Goal: Task Accomplishment & Management: Manage account settings

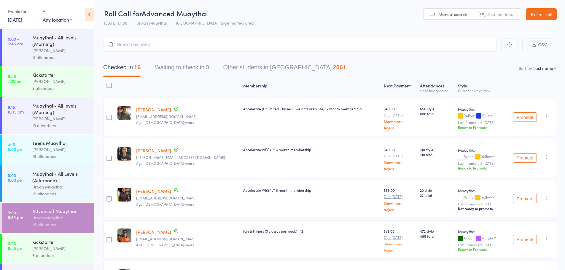
click at [533, 14] on link "Exit roll call" at bounding box center [540, 14] width 31 height 12
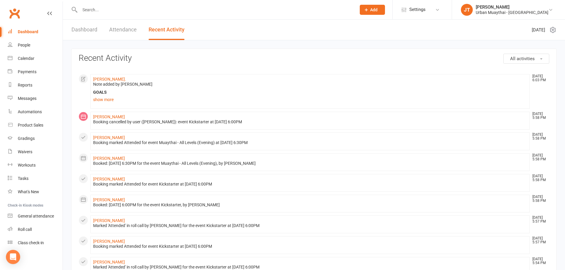
click at [118, 6] on input "text" at bounding box center [215, 10] width 274 height 8
click at [34, 125] on div "Product Sales" at bounding box center [30, 125] width 25 height 5
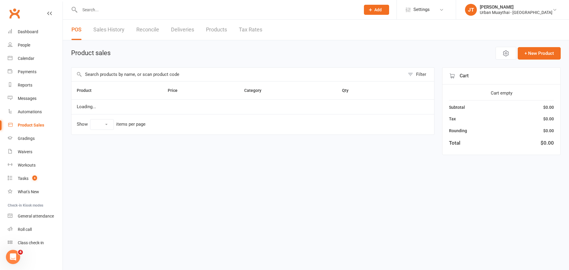
select select "10"
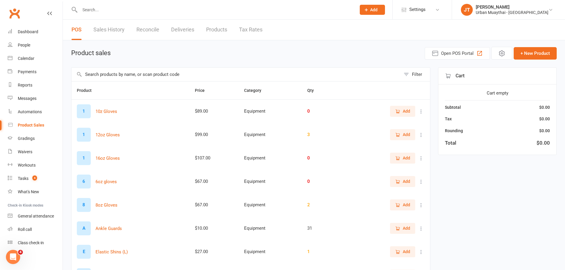
click at [117, 72] on input "text" at bounding box center [235, 75] width 329 height 14
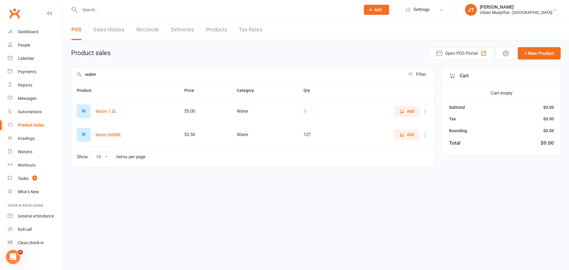
type input "water"
click at [405, 133] on span "Add" at bounding box center [406, 134] width 15 height 7
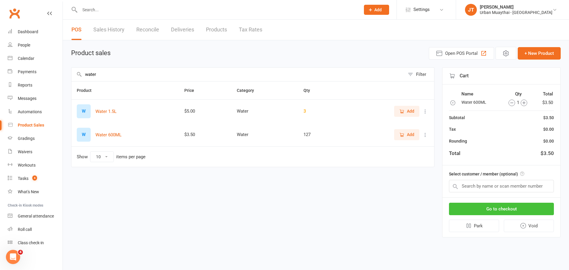
click at [471, 212] on button "Go to checkout" at bounding box center [501, 209] width 105 height 12
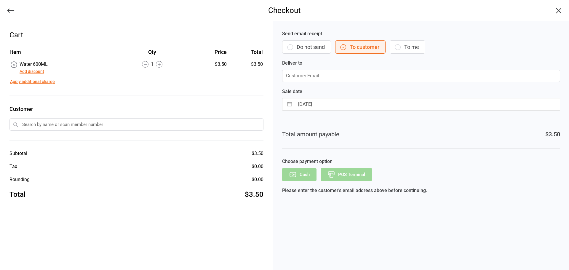
click at [300, 48] on button "Do not send" at bounding box center [306, 46] width 49 height 13
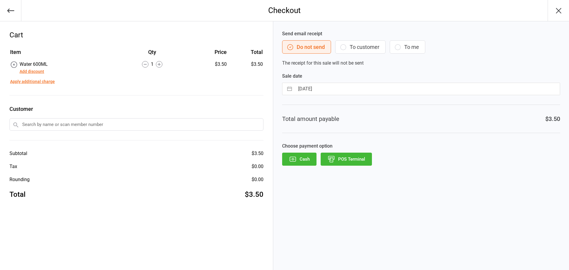
click at [365, 162] on button "POS Terminal" at bounding box center [346, 159] width 51 height 13
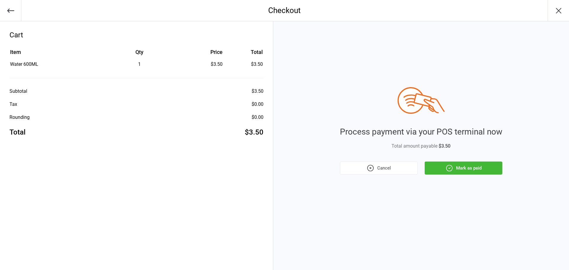
click at [457, 166] on button "Mark as paid" at bounding box center [464, 168] width 78 height 13
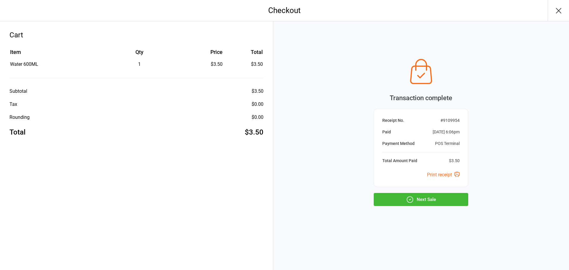
click at [441, 197] on button "Next Sale" at bounding box center [421, 199] width 95 height 13
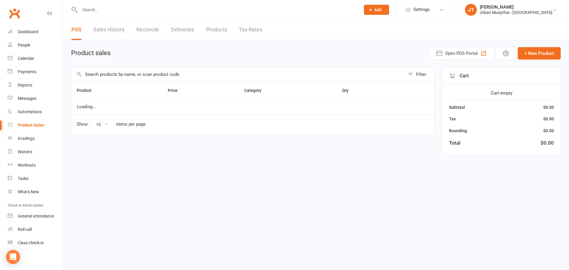
click at [158, 78] on input "text" at bounding box center [237, 75] width 333 height 14
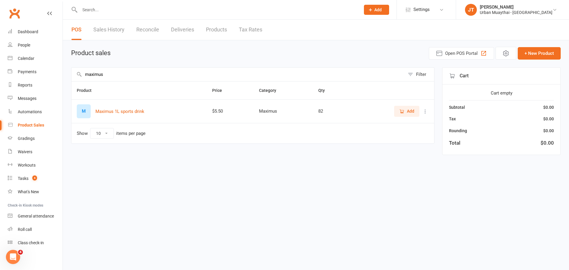
type input "maximus"
click at [410, 112] on span "Add" at bounding box center [410, 111] width 7 height 7
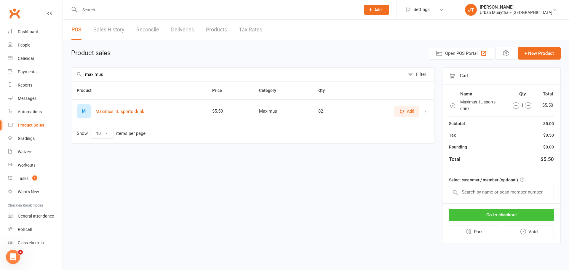
click at [499, 216] on button "Go to checkout" at bounding box center [501, 215] width 105 height 12
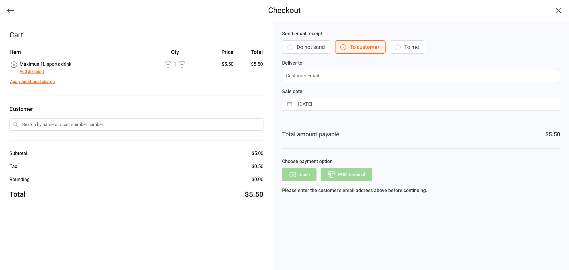
click at [298, 46] on button "Do not send" at bounding box center [306, 46] width 49 height 13
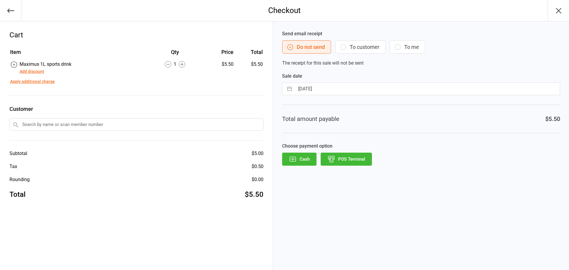
click at [356, 158] on button "POS Terminal" at bounding box center [346, 159] width 51 height 13
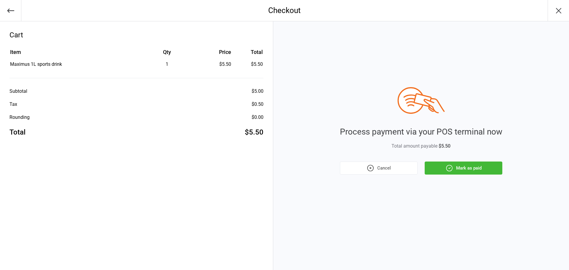
click at [478, 169] on button "Mark as paid" at bounding box center [464, 168] width 78 height 13
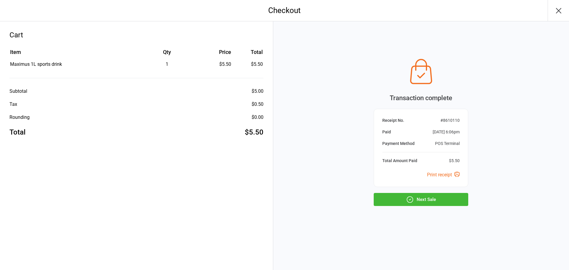
click at [415, 199] on button "Next Sale" at bounding box center [421, 199] width 95 height 13
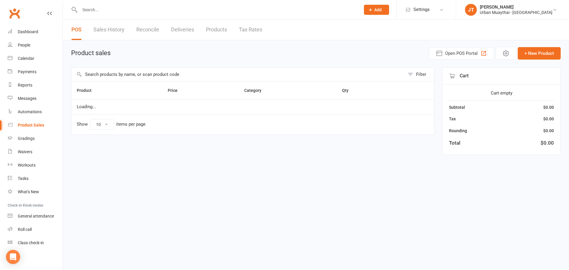
click at [95, 11] on input "text" at bounding box center [217, 10] width 278 height 8
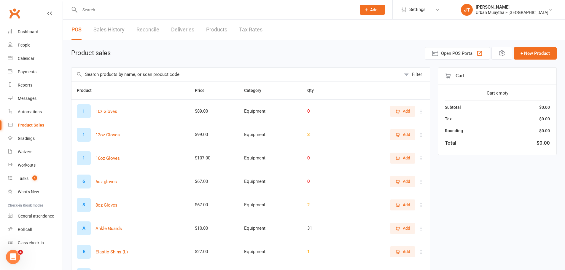
click at [97, 8] on input "text" at bounding box center [215, 10] width 274 height 8
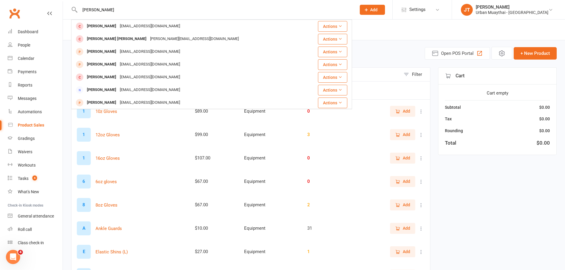
type input "sean chapman"
click at [369, 8] on icon at bounding box center [365, 9] width 5 height 5
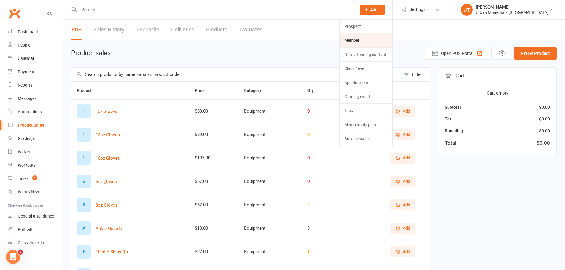
click at [381, 41] on link "Member" at bounding box center [365, 40] width 53 height 14
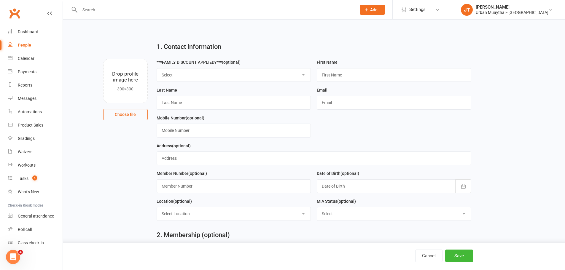
click at [180, 67] on div "***FAMILY DISCOUNT APPLIED?*** (optional) Select 10% Family 15% Family 20% Fami…" at bounding box center [233, 70] width 154 height 23
click at [338, 78] on input "text" at bounding box center [394, 75] width 154 height 14
type input "Sean"
type input "Chapman"
type input "aus_twins@hotmail.com"
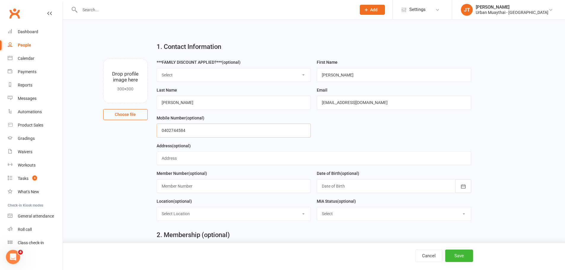
type input "0402744584"
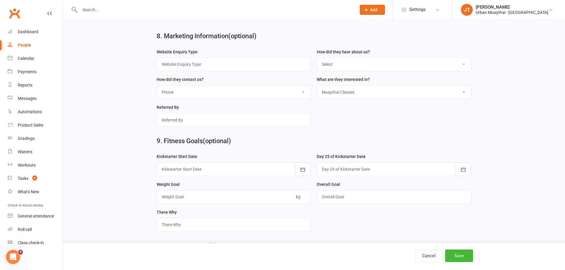
scroll to position [773, 0]
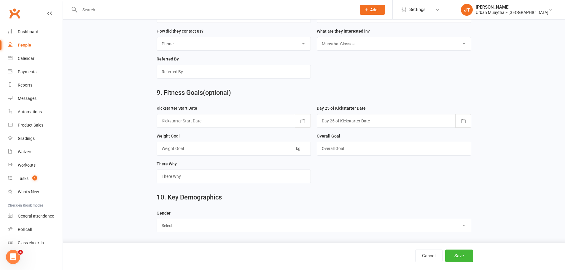
click at [179, 217] on div "Gender Select Male Female" at bounding box center [313, 221] width 314 height 23
click at [181, 225] on select "Select Male Female" at bounding box center [314, 225] width 314 height 13
select select "Male"
click at [157, 219] on select "Select Male Female" at bounding box center [314, 225] width 314 height 13
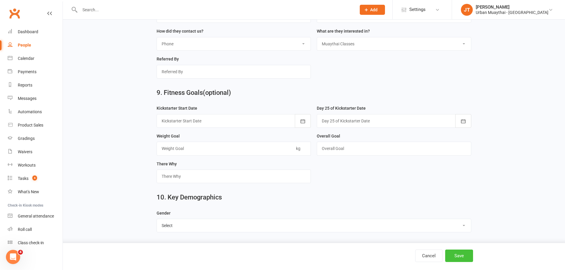
click at [460, 259] on button "Save" at bounding box center [459, 256] width 28 height 12
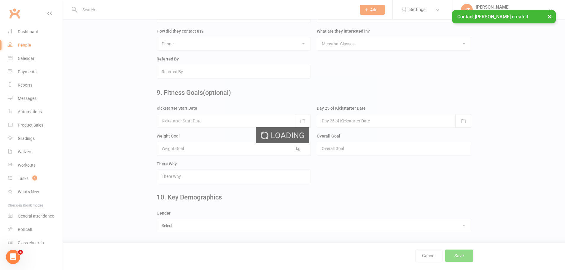
scroll to position [0, 0]
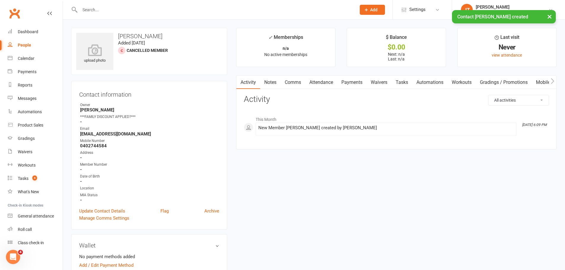
click at [375, 82] on link "Waivers" at bounding box center [378, 83] width 25 height 14
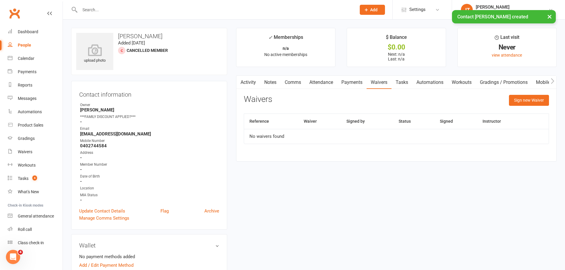
click at [527, 107] on div "Sign new Waiver" at bounding box center [529, 102] width 40 height 14
click at [526, 102] on button "Sign new Waiver" at bounding box center [529, 100] width 40 height 11
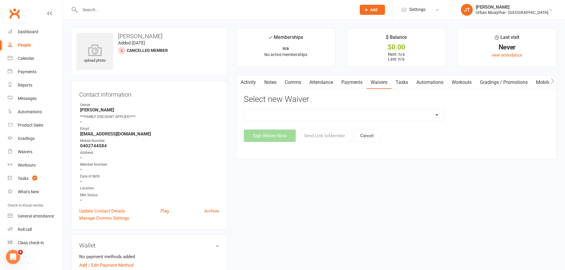
drag, startPoint x: 377, startPoint y: 117, endPoint x: 375, endPoint y: 118, distance: 3.1
click at [377, 117] on select "12 Month Agreement 15-18 years Kickstarter Program 15-18 years membership 1 Yea…" at bounding box center [344, 115] width 200 height 12
select select "520"
click at [244, 109] on select "12 Month Agreement 15-18 years Kickstarter Program 15-18 years membership 1 Yea…" at bounding box center [344, 115] width 200 height 12
click at [316, 139] on button "Send Link to Member" at bounding box center [324, 136] width 55 height 12
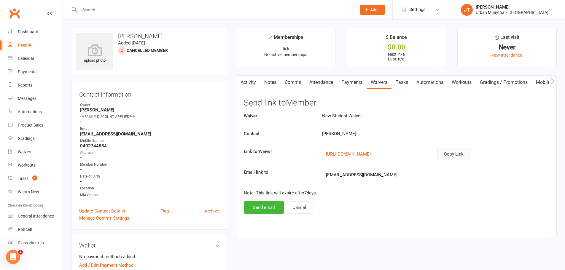
click at [456, 154] on button "Copy Link" at bounding box center [453, 154] width 33 height 12
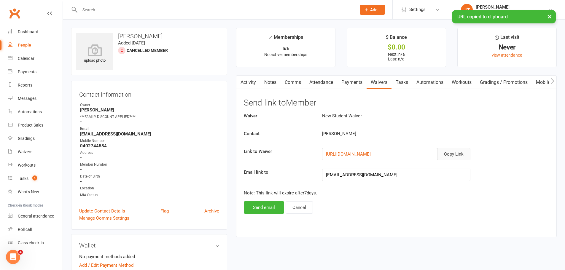
click at [289, 80] on link "Comms" at bounding box center [292, 83] width 25 height 14
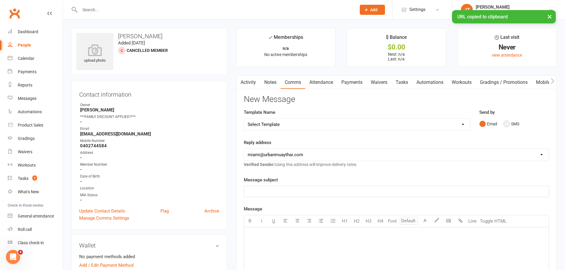
click at [518, 126] on button "SMS" at bounding box center [511, 123] width 16 height 11
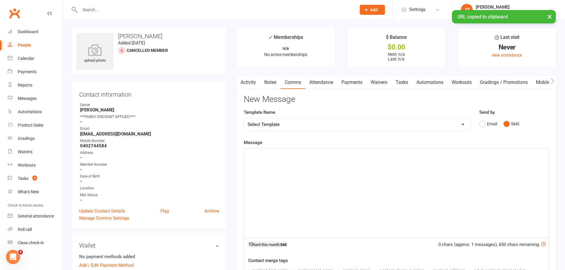
click at [413, 174] on div "﻿" at bounding box center [396, 193] width 304 height 89
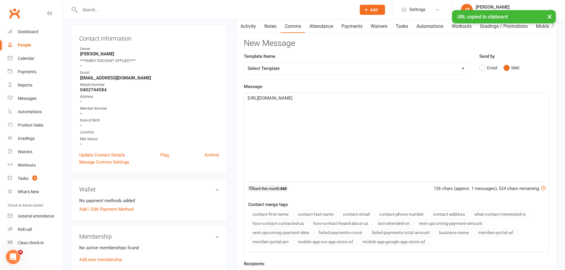
scroll to position [178, 0]
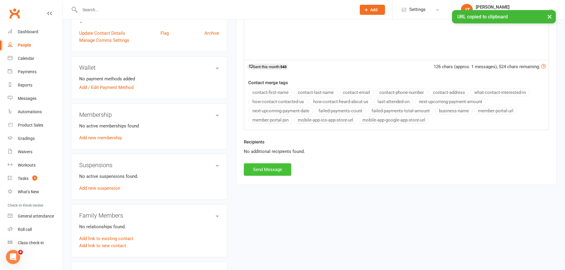
click at [288, 170] on button "Send Message" at bounding box center [267, 169] width 47 height 12
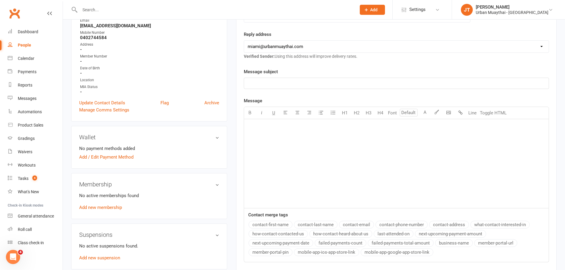
scroll to position [119, 0]
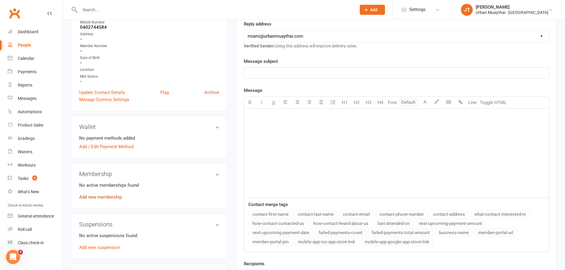
click at [103, 199] on link "Add new membership" at bounding box center [100, 196] width 43 height 5
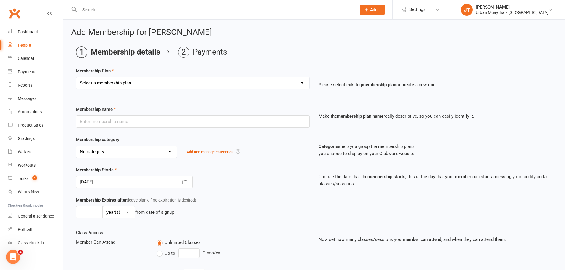
click at [208, 78] on select "Select a membership plan Create new Membership Plan Kickstarter Deposit Acceler…" at bounding box center [192, 83] width 233 height 12
select select "11"
click at [76, 77] on select "Select a membership plan Create new Membership Plan Kickstarter Deposit Acceler…" at bounding box center [192, 83] width 233 height 12
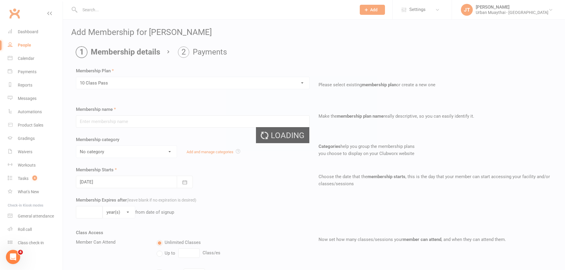
type input "10 Class Pass"
select select "2"
type input "6"
select select "2"
type input "10"
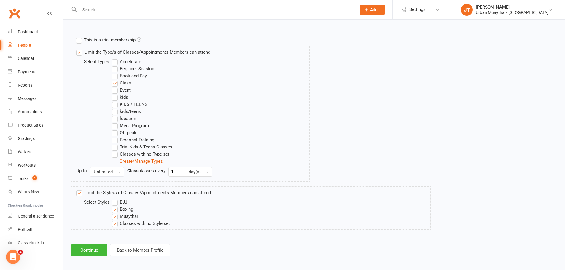
scroll to position [276, 0]
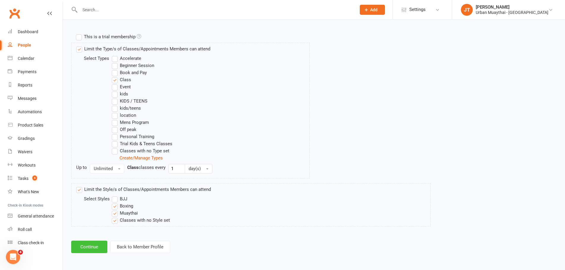
click at [86, 245] on button "Continue" at bounding box center [89, 247] width 36 height 12
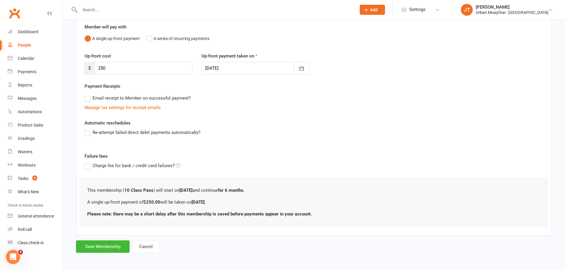
scroll to position [53, 0]
click at [97, 247] on button "Save Membership" at bounding box center [103, 245] width 54 height 12
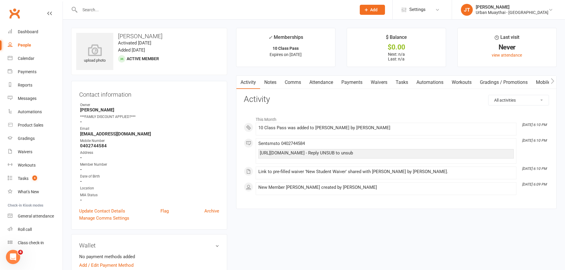
click at [350, 84] on link "Payments" at bounding box center [351, 83] width 29 height 14
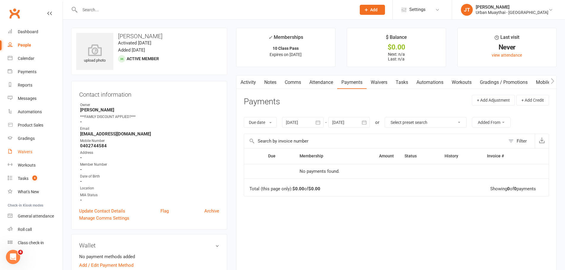
click at [19, 154] on link "Waivers" at bounding box center [35, 151] width 55 height 13
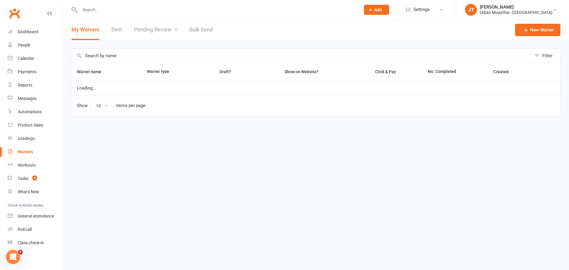
select select "100"
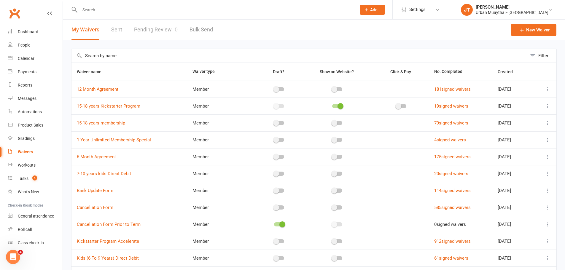
click at [142, 33] on link "Pending Review 0" at bounding box center [156, 30] width 44 height 20
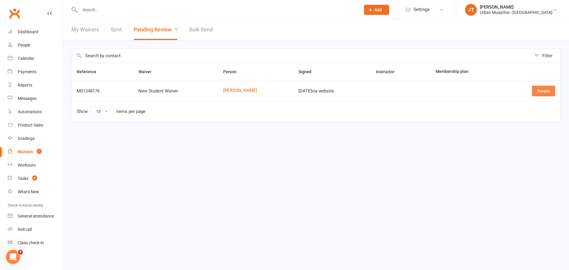
click at [549, 89] on link "Review" at bounding box center [543, 91] width 23 height 11
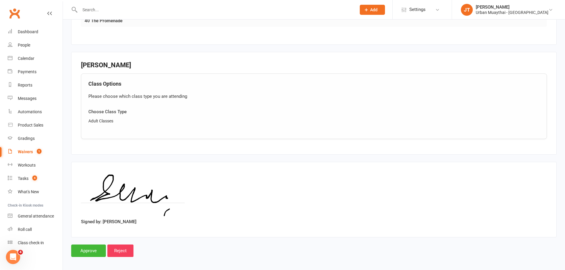
scroll to position [369, 0]
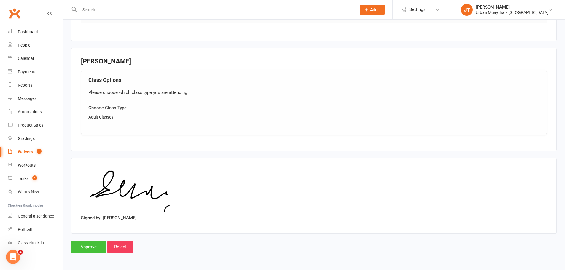
drag, startPoint x: 85, startPoint y: 254, endPoint x: 86, endPoint y: 250, distance: 4.0
click at [86, 250] on input "Approve" at bounding box center [88, 247] width 35 height 12
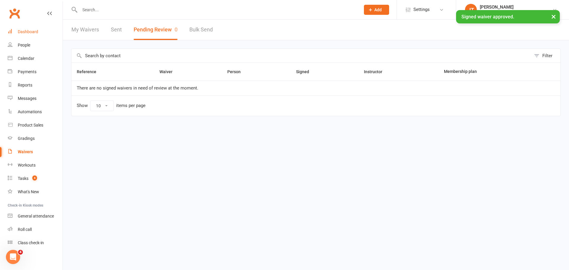
click at [15, 31] on link "Dashboard" at bounding box center [35, 31] width 55 height 13
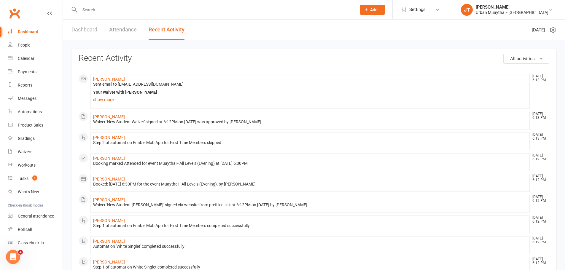
click at [108, 6] on input "text" at bounding box center [215, 10] width 274 height 8
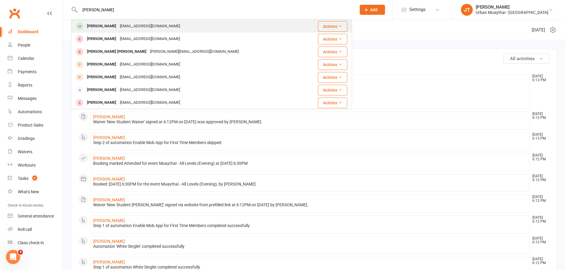
type input "sean chapman"
click at [104, 29] on div "Sean Chapman" at bounding box center [101, 26] width 33 height 9
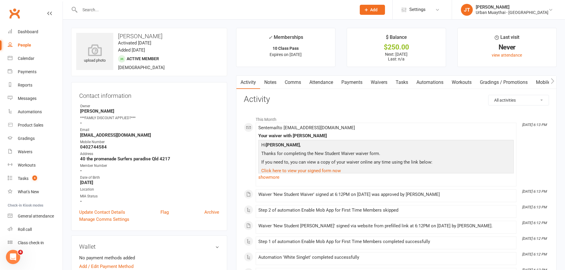
click at [365, 79] on link "Payments" at bounding box center [351, 83] width 29 height 14
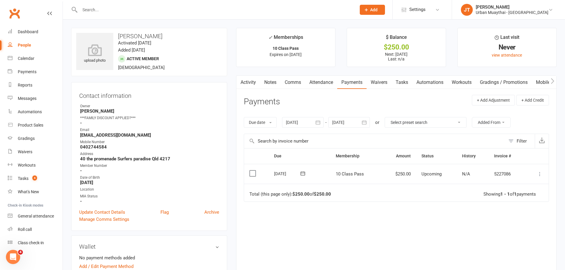
click at [538, 171] on icon at bounding box center [539, 174] width 6 height 6
click at [528, 197] on link "Mark as Paid (POS)" at bounding box center [513, 197] width 59 height 12
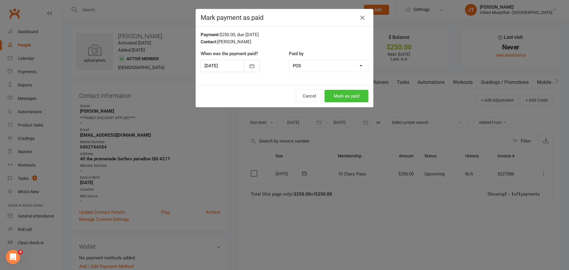
click at [359, 97] on button "Mark as paid" at bounding box center [347, 96] width 44 height 12
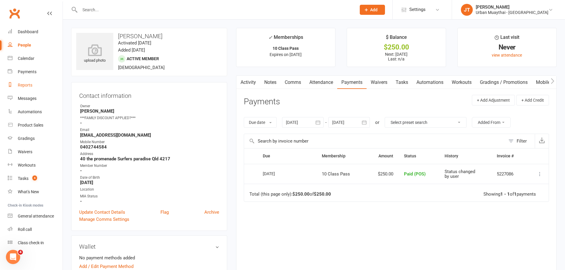
click at [32, 82] on link "Reports" at bounding box center [35, 85] width 55 height 13
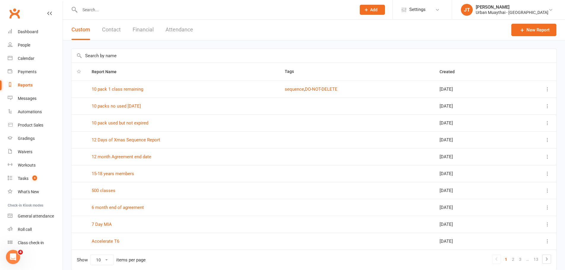
click at [139, 29] on button "Financial" at bounding box center [142, 30] width 21 height 20
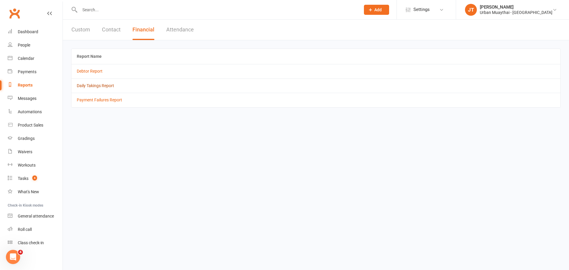
click at [97, 88] on link "Daily Takings Report" at bounding box center [95, 85] width 37 height 5
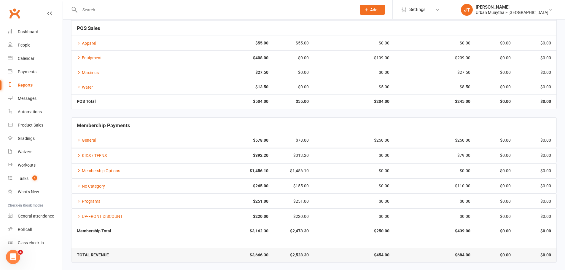
scroll to position [74, 0]
drag, startPoint x: 373, startPoint y: 251, endPoint x: 473, endPoint y: 253, distance: 100.5
click at [473, 253] on tr "TOTAL REVENUE $3,666.30 $2,528.30 $454.00 $684.00 $0.00 $0.00" at bounding box center [313, 254] width 485 height 14
click at [473, 256] on td "$684.00" at bounding box center [434, 254] width 81 height 14
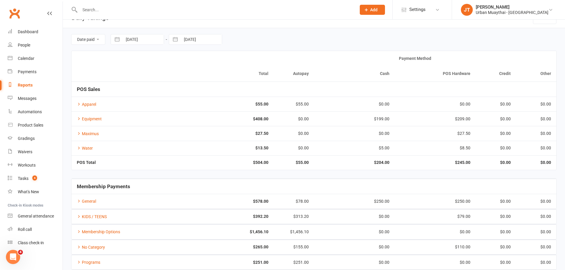
scroll to position [0, 0]
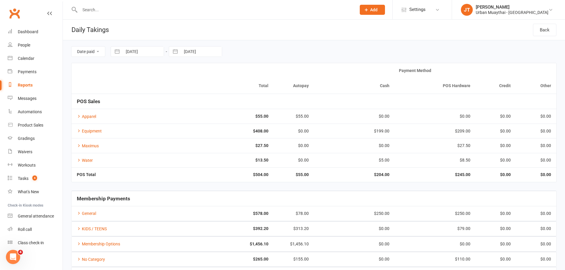
click at [100, 10] on input "text" at bounding box center [215, 10] width 274 height 8
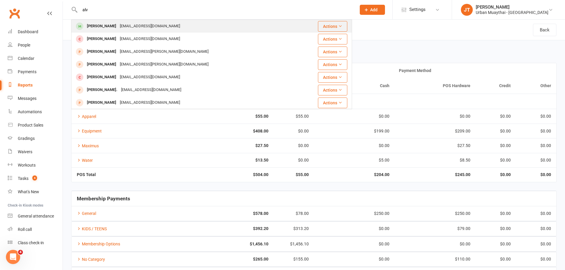
type input "alv"
click at [110, 23] on div "Alvaro Gonzalvez" at bounding box center [101, 26] width 33 height 9
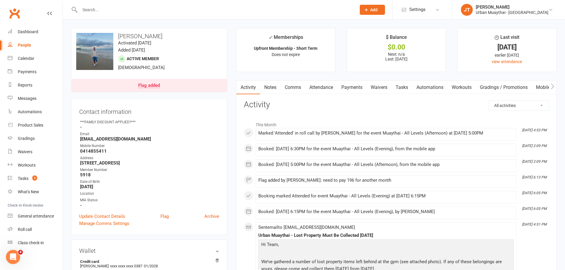
click at [364, 84] on link "Payments" at bounding box center [351, 88] width 29 height 14
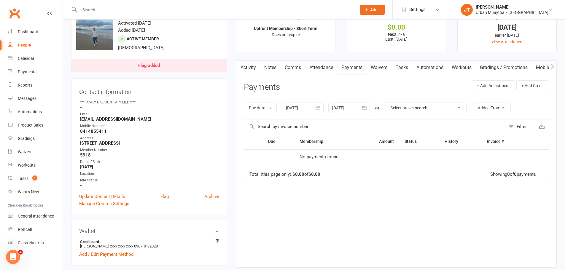
scroll to position [30, 0]
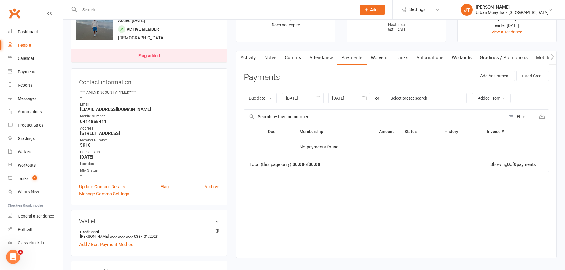
click at [304, 101] on div at bounding box center [302, 98] width 41 height 11
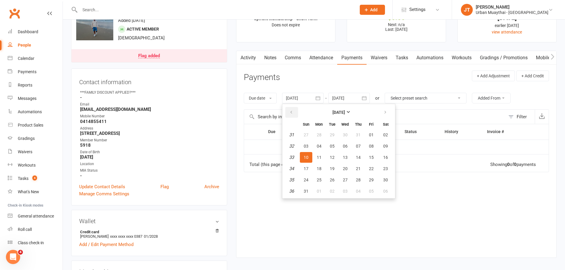
click at [291, 113] on icon "button" at bounding box center [291, 112] width 4 height 5
drag, startPoint x: 299, startPoint y: 131, endPoint x: 306, endPoint y: 137, distance: 9.4
click at [306, 137] on span "27" at bounding box center [305, 134] width 5 height 5
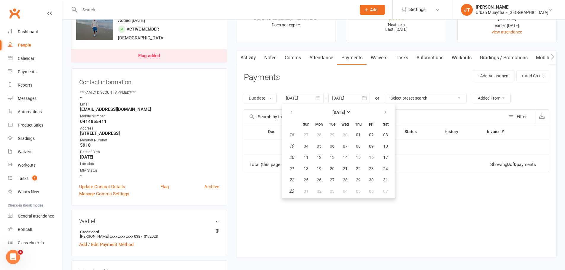
type input "27 Apr 2025"
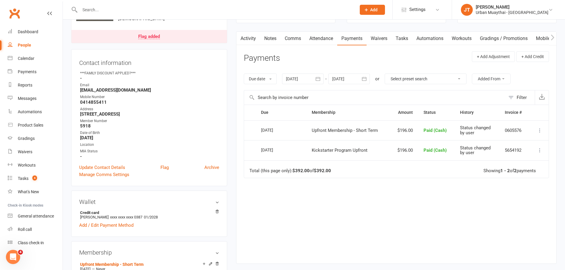
scroll to position [59, 0]
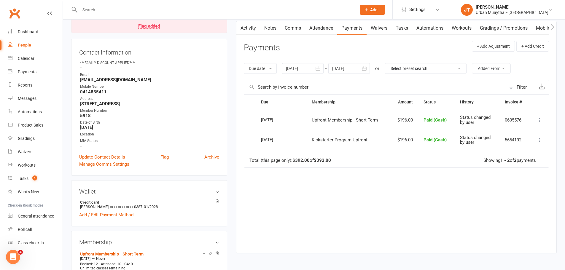
drag, startPoint x: 418, startPoint y: 140, endPoint x: 425, endPoint y: 137, distance: 6.7
click at [425, 139] on td "Paid (Cash)" at bounding box center [436, 140] width 37 height 20
click at [424, 114] on table "Due Contact Membership Amount Status History Invoice # Select this 06 Aug 2025 …" at bounding box center [396, 130] width 305 height 73
drag, startPoint x: 425, startPoint y: 122, endPoint x: 451, endPoint y: 122, distance: 25.5
click at [451, 122] on td "Paid (Cash)" at bounding box center [436, 120] width 37 height 20
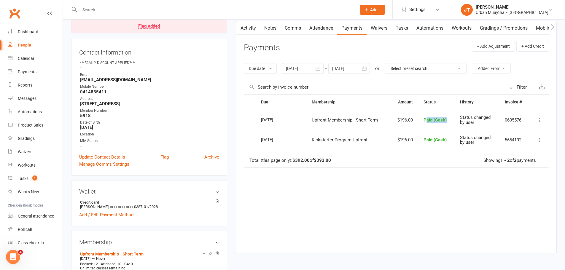
click at [451, 122] on td "Paid (Cash)" at bounding box center [436, 120] width 37 height 20
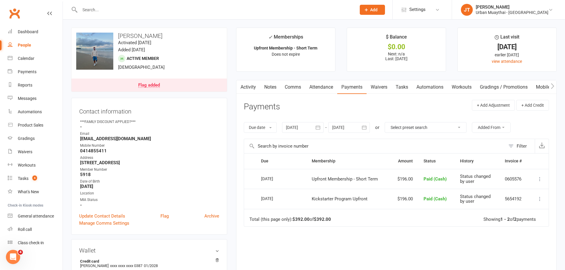
scroll to position [0, 0]
click at [274, 86] on link "Notes" at bounding box center [270, 88] width 20 height 14
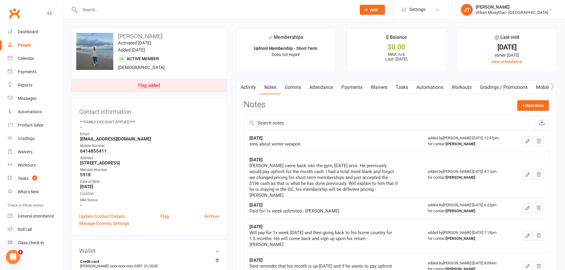
click at [378, 86] on link "Waivers" at bounding box center [378, 88] width 25 height 14
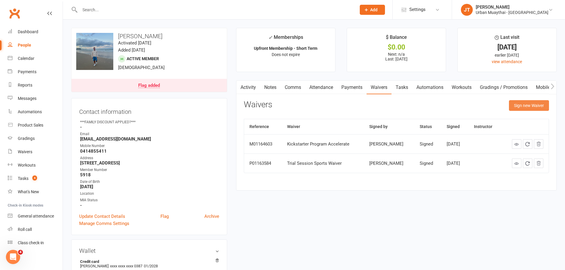
click at [536, 102] on button "Sign new Waiver" at bounding box center [529, 105] width 40 height 11
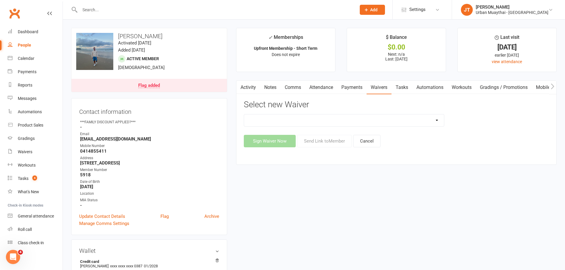
click at [389, 124] on select "12 Month Agreement 15-18 years Kickstarter Program 15-18 years membership 1 Yea…" at bounding box center [344, 120] width 200 height 12
select select "5304"
click at [244, 114] on select "12 Month Agreement 15-18 years Kickstarter Program 15-18 years membership 1 Yea…" at bounding box center [344, 120] width 200 height 12
click at [328, 146] on button "Send Link to Member" at bounding box center [324, 141] width 55 height 12
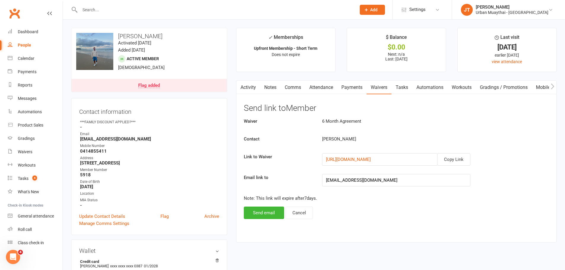
click at [94, 148] on div "Mobile Number" at bounding box center [149, 146] width 139 height 6
drag, startPoint x: 92, startPoint y: 155, endPoint x: 92, endPoint y: 149, distance: 5.3
click at [92, 154] on ul "Owner ***FAMILY DISCOUNT APPLIED?*** - Email gonzalvezalvaro@gmail.com Mobile N…" at bounding box center [149, 163] width 140 height 89
click at [92, 149] on strong "0414855411" at bounding box center [149, 150] width 139 height 5
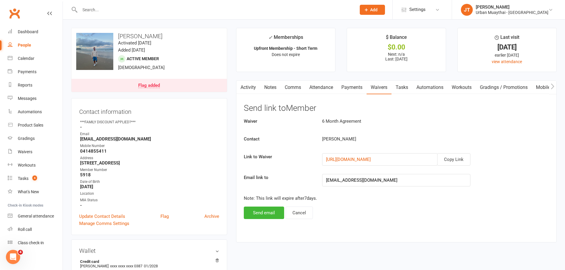
click at [97, 150] on strong "0414855411" at bounding box center [149, 150] width 139 height 5
drag, startPoint x: 453, startPoint y: 159, endPoint x: 418, endPoint y: 132, distance: 44.5
click at [453, 159] on button "Copy Link" at bounding box center [453, 159] width 33 height 12
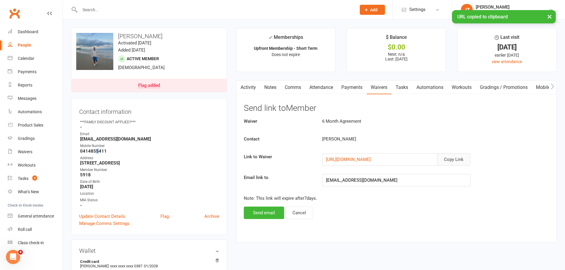
click at [297, 87] on link "Comms" at bounding box center [292, 88] width 25 height 14
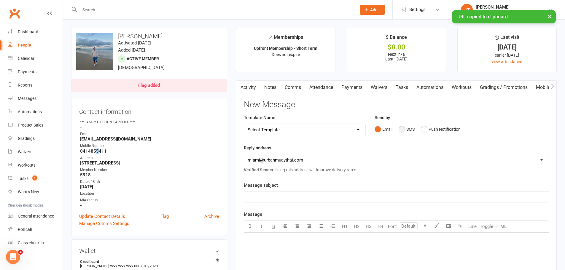
click at [405, 130] on button "SMS" at bounding box center [406, 129] width 16 height 11
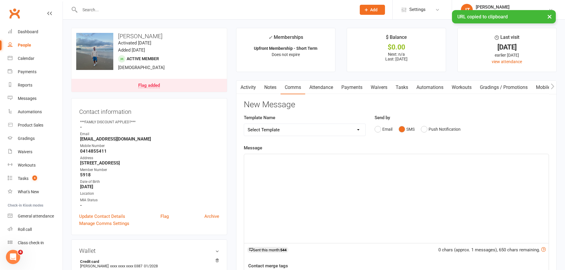
drag, startPoint x: 318, startPoint y: 188, endPoint x: 313, endPoint y: 191, distance: 6.1
click at [317, 189] on div "﻿" at bounding box center [396, 198] width 304 height 89
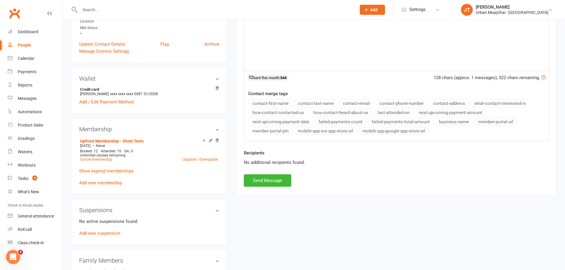
scroll to position [178, 0]
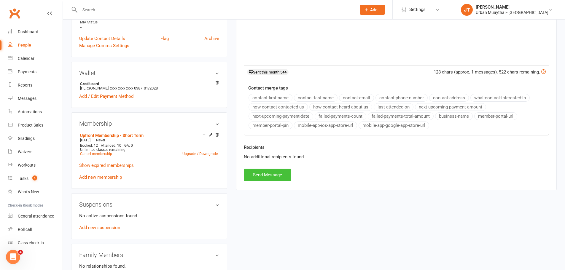
click at [267, 175] on button "Send Message" at bounding box center [267, 175] width 47 height 12
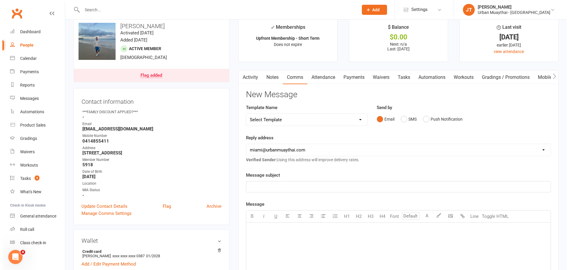
scroll to position [0, 0]
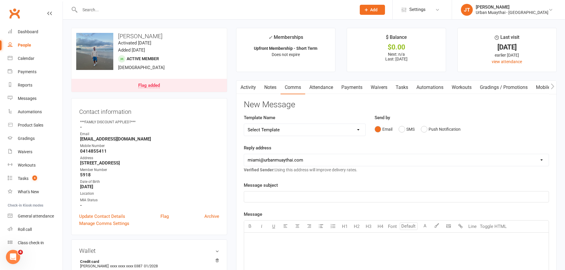
click at [137, 82] on link "Flag added" at bounding box center [148, 85] width 155 height 13
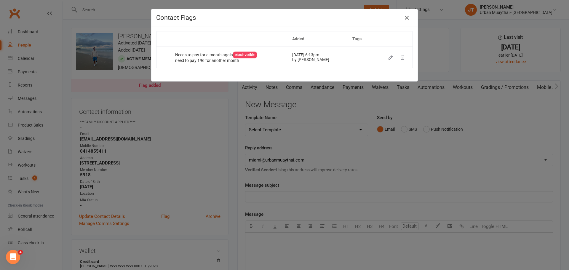
click at [386, 57] on div "Dismiss this flag" at bounding box center [381, 57] width 30 height 6
click at [389, 59] on icon "button" at bounding box center [391, 58] width 4 height 4
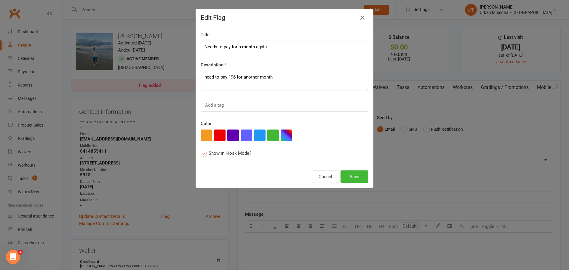
drag, startPoint x: 249, startPoint y: 75, endPoint x: 167, endPoint y: 92, distance: 83.9
click at [167, 92] on div "Edit Flag Title Needs to pay for a month again Description need to pay 196 for …" at bounding box center [284, 135] width 569 height 270
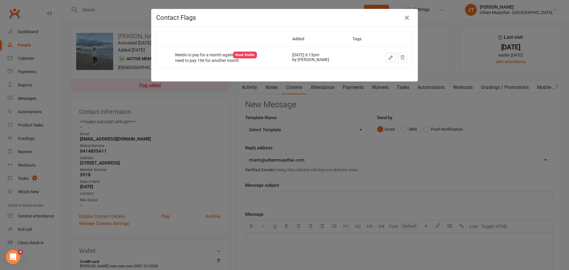
click at [388, 57] on icon "button" at bounding box center [390, 57] width 5 height 5
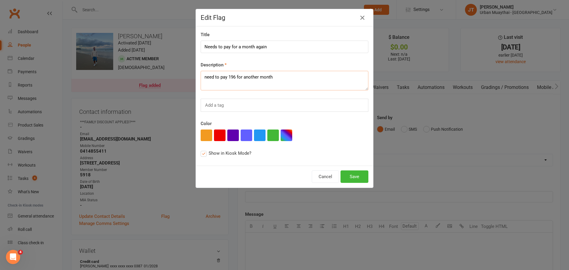
drag, startPoint x: 276, startPoint y: 85, endPoint x: 201, endPoint y: 85, distance: 75.0
click at [201, 85] on textarea "need to pay 196 for another month" at bounding box center [285, 81] width 168 height 20
type textarea "make sure waiver is filled out"
drag, startPoint x: 269, startPoint y: 47, endPoint x: 182, endPoint y: 59, distance: 88.6
click at [182, 59] on div "Edit Flag Title Needs to pay for a month again Description make sure waiver is …" at bounding box center [284, 135] width 569 height 270
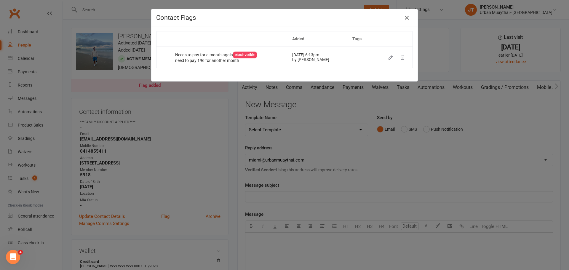
click at [389, 56] on icon "button" at bounding box center [391, 58] width 4 height 4
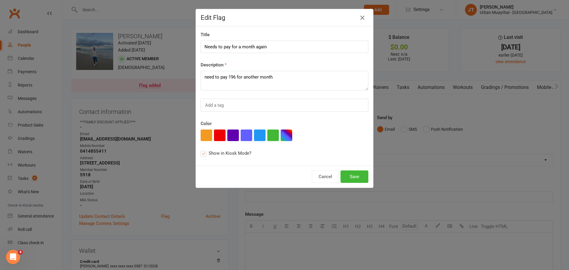
click at [326, 184] on div "Cancel Save" at bounding box center [284, 177] width 177 height 22
click at [325, 180] on button "Cancel" at bounding box center [325, 176] width 27 height 12
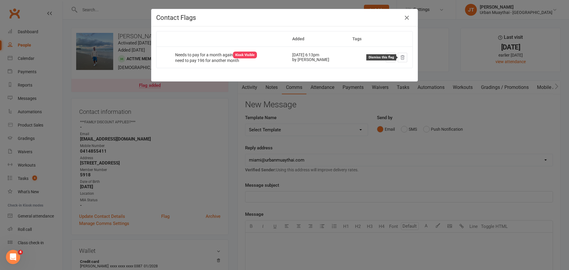
click at [400, 58] on icon at bounding box center [402, 57] width 5 height 5
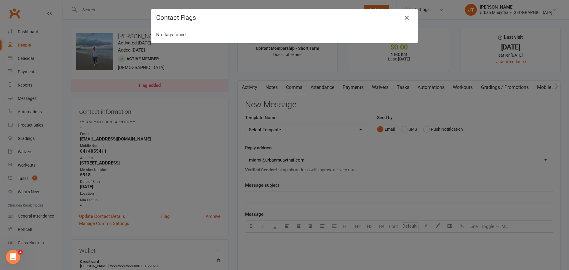
click at [140, 88] on div "Contact Flags No flags found." at bounding box center [284, 135] width 569 height 270
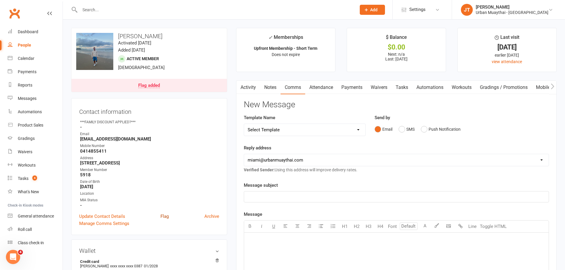
click at [166, 216] on link "Flag" at bounding box center [164, 216] width 8 height 7
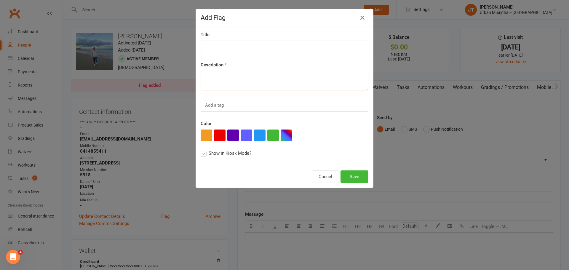
click at [260, 84] on textarea at bounding box center [285, 81] width 168 height 20
type textarea "make sure waiver is filled out"
click at [227, 49] on input at bounding box center [285, 47] width 168 height 12
type input "make sure waiver is filled out"
click at [219, 137] on button "button" at bounding box center [220, 136] width 12 height 12
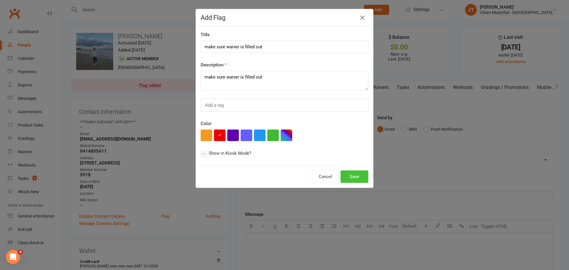
click at [359, 177] on button "Save" at bounding box center [355, 176] width 28 height 12
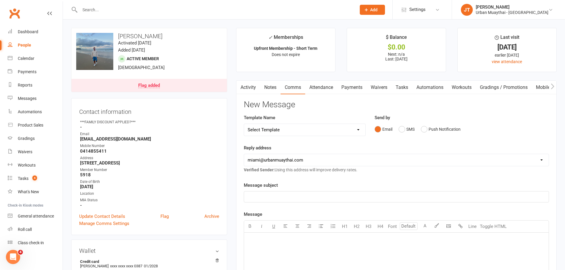
click at [143, 85] on div "Flag added" at bounding box center [149, 85] width 22 height 5
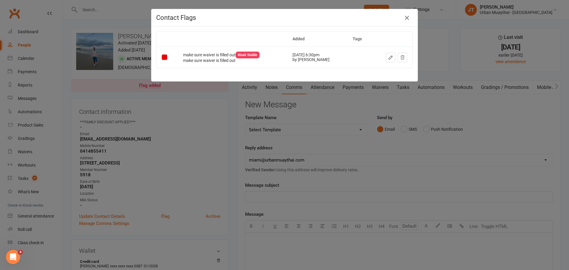
click at [406, 16] on icon "button" at bounding box center [406, 17] width 7 height 7
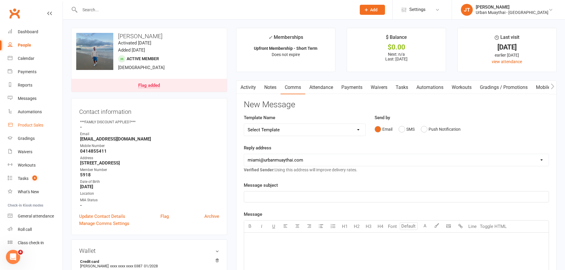
click at [40, 125] on div "Product Sales" at bounding box center [30, 125] width 25 height 5
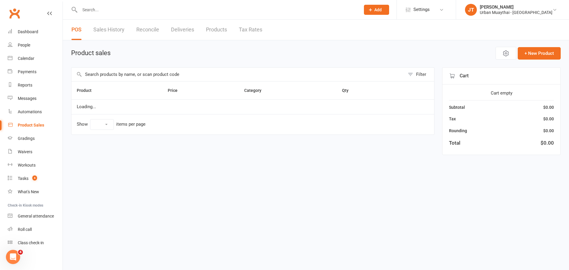
select select "10"
click at [175, 73] on input "text" at bounding box center [235, 75] width 329 height 14
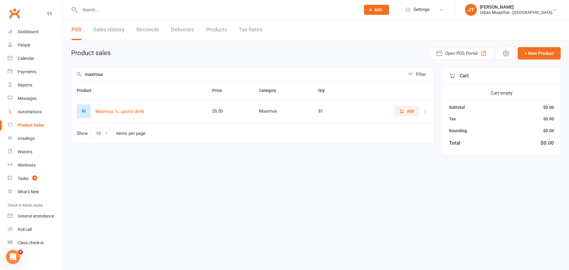
type input "maximus"
click at [413, 115] on button "Add" at bounding box center [406, 111] width 25 height 11
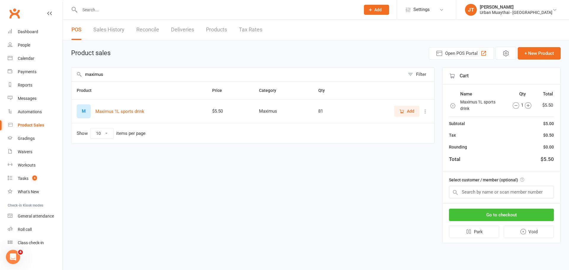
click at [509, 213] on button "Go to checkout" at bounding box center [501, 215] width 105 height 12
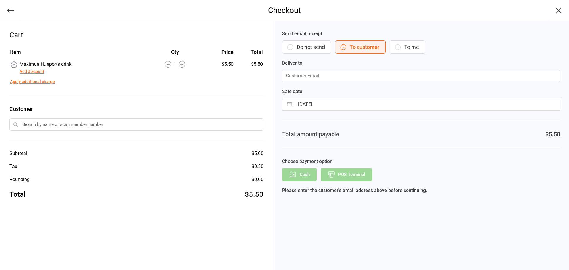
click at [297, 38] on div "Send email receipt Do not send To customer To me Deliver to" at bounding box center [421, 56] width 278 height 52
click at [300, 44] on button "Do not send" at bounding box center [306, 46] width 49 height 13
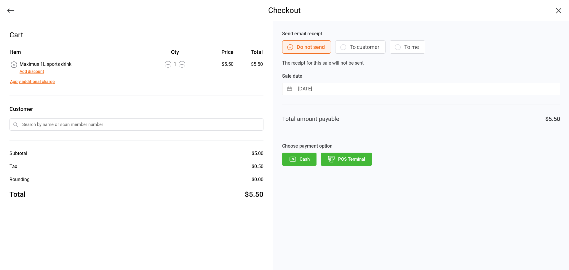
click at [348, 170] on div "Send email receipt Do not send To customer To me The receipt for this sale will…" at bounding box center [421, 145] width 296 height 249
click at [340, 155] on button "POS Terminal" at bounding box center [346, 159] width 51 height 13
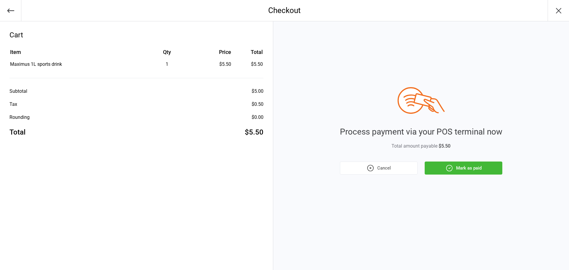
click at [455, 164] on button "Mark as paid" at bounding box center [464, 168] width 78 height 13
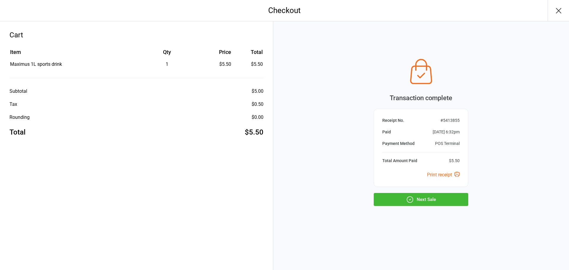
drag, startPoint x: 434, startPoint y: 199, endPoint x: 454, endPoint y: 243, distance: 48.5
click at [436, 199] on button "Next Sale" at bounding box center [421, 199] width 95 height 13
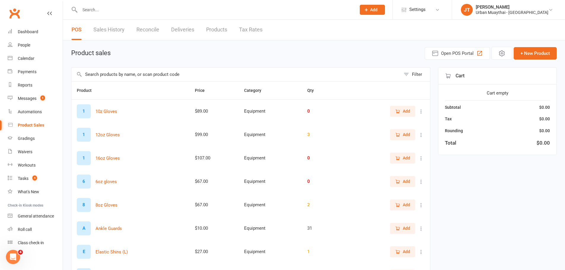
click at [178, 74] on input "text" at bounding box center [235, 75] width 329 height 14
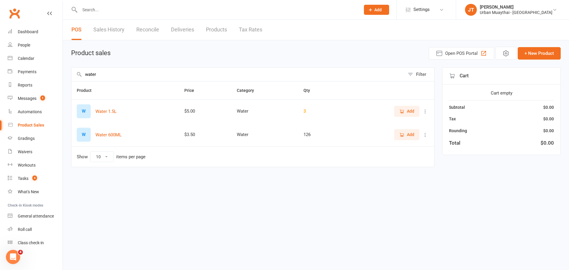
type input "water"
click at [404, 135] on icon "button" at bounding box center [401, 134] width 5 height 5
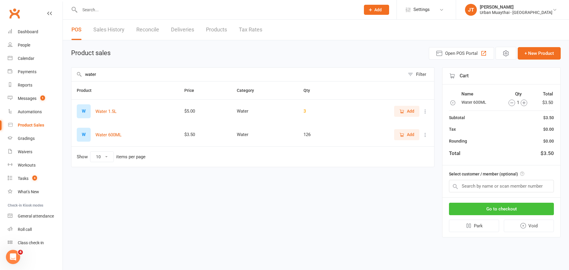
click at [474, 206] on button "Go to checkout" at bounding box center [501, 209] width 105 height 12
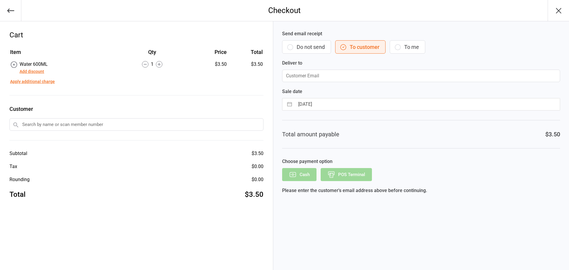
click at [314, 47] on button "Do not send" at bounding box center [306, 46] width 49 height 13
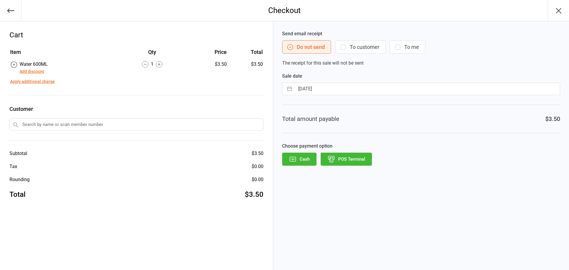
click at [349, 158] on button "POS Terminal" at bounding box center [346, 159] width 51 height 13
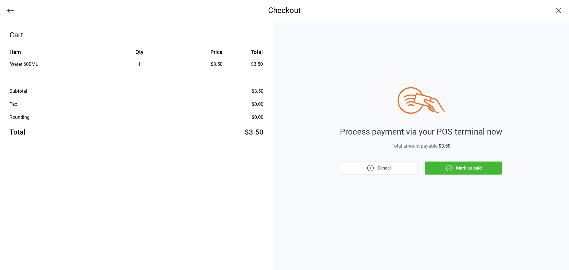
click at [485, 164] on button "Mark as paid" at bounding box center [464, 168] width 78 height 13
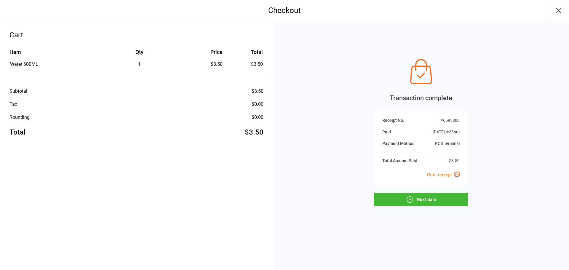
click at [458, 197] on button "Next Sale" at bounding box center [421, 199] width 95 height 13
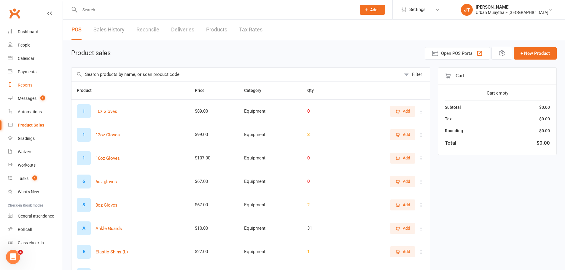
click at [32, 88] on link "Reports" at bounding box center [35, 85] width 55 height 13
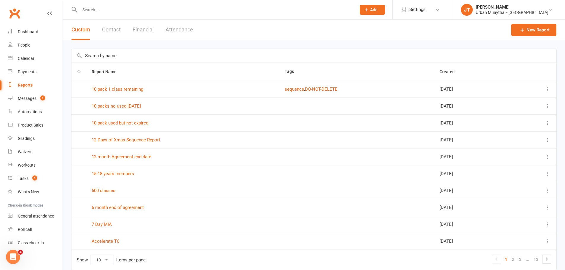
click at [151, 25] on button "Financial" at bounding box center [142, 30] width 21 height 20
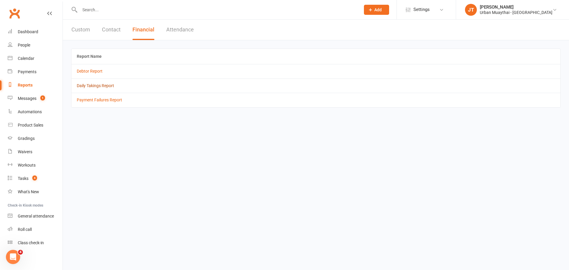
click at [104, 83] on link "Daily Takings Report" at bounding box center [95, 85] width 37 height 5
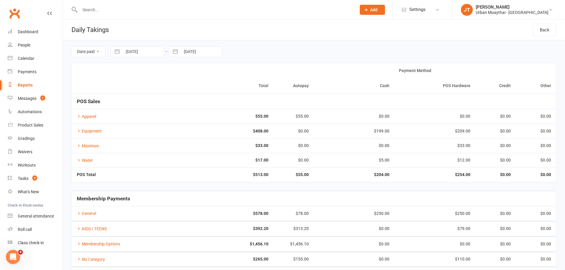
select select "7"
select select "2025"
select select "8"
select select "2025"
select select "9"
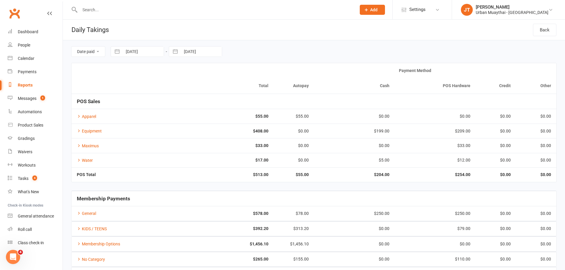
select select "2025"
click at [132, 55] on input "[DATE]" at bounding box center [142, 52] width 41 height 10
click at [180, 98] on td "5" at bounding box center [181, 97] width 12 height 11
type input "05 Sep 2025"
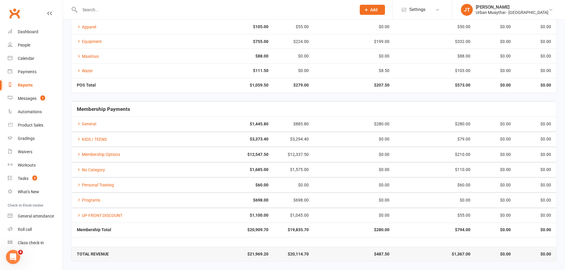
scroll to position [30, 0]
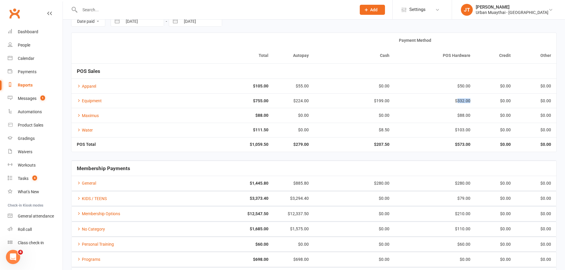
drag, startPoint x: 457, startPoint y: 101, endPoint x: 470, endPoint y: 99, distance: 13.0
click at [470, 99] on td "$332.00" at bounding box center [434, 100] width 81 height 15
click at [483, 101] on div "$0.00" at bounding box center [496, 101] width 30 height 4
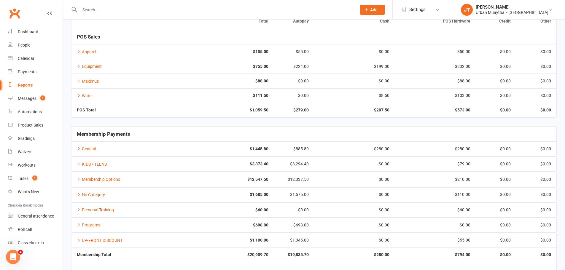
scroll to position [90, 0]
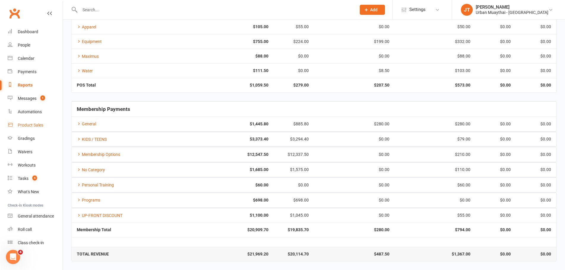
drag, startPoint x: 482, startPoint y: 102, endPoint x: 31, endPoint y: 128, distance: 451.2
click at [31, 128] on link "Product Sales" at bounding box center [35, 125] width 55 height 13
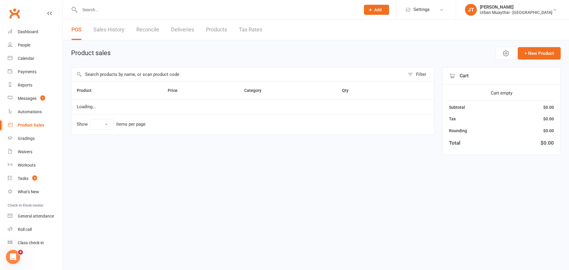
select select "10"
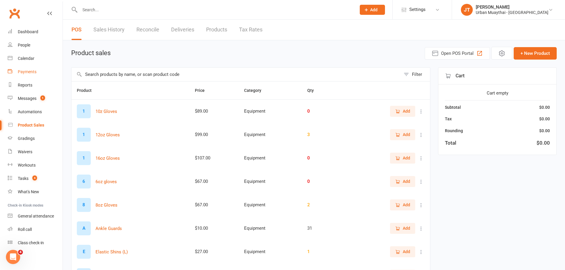
click at [23, 73] on div "Payments" at bounding box center [27, 71] width 19 height 5
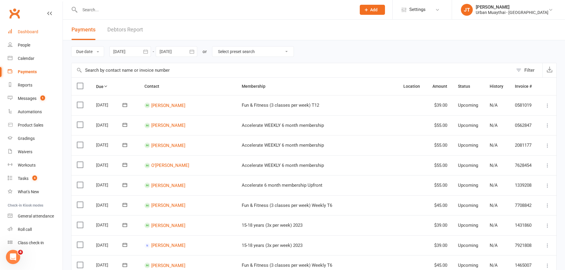
click at [36, 31] on div "Dashboard" at bounding box center [28, 31] width 20 height 5
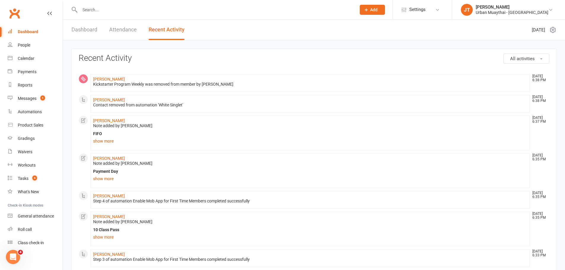
click at [536, 61] on button "All activities" at bounding box center [526, 59] width 46 height 10
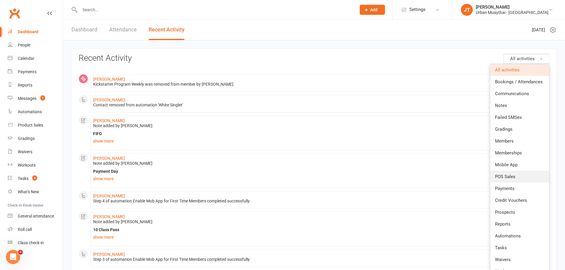
click at [515, 178] on span "POS Sales" at bounding box center [505, 176] width 20 height 5
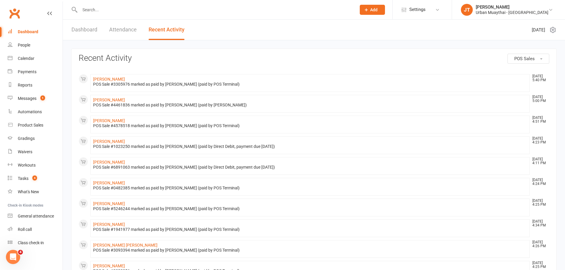
click at [553, 26] on div "Wednesday 10th, September 2025" at bounding box center [543, 30] width 25 height 20
click at [554, 28] on icon at bounding box center [552, 29] width 7 height 7
click at [550, 28] on icon at bounding box center [552, 29] width 7 height 7
click at [541, 58] on span "button" at bounding box center [541, 58] width 2 height 1
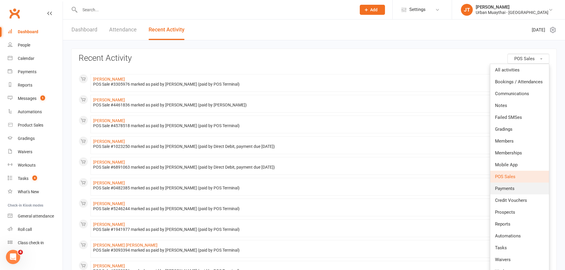
click at [510, 186] on link "Payments" at bounding box center [519, 189] width 59 height 12
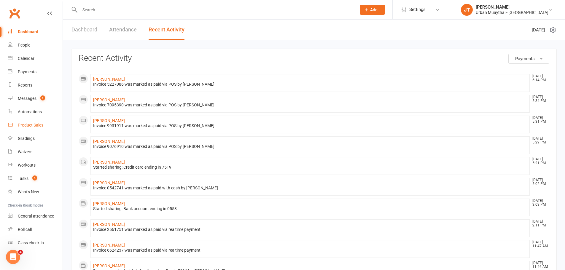
click at [38, 127] on div "Product Sales" at bounding box center [30, 125] width 25 height 5
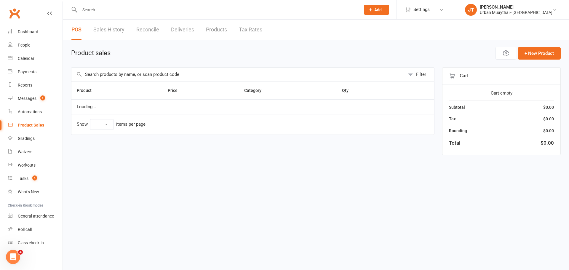
select select "10"
click at [248, 29] on link "Tax Rates" at bounding box center [250, 30] width 23 height 20
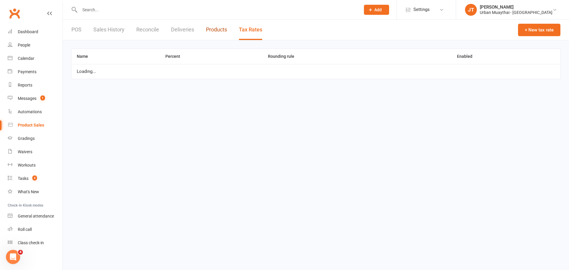
click at [218, 28] on link "Products" at bounding box center [216, 30] width 21 height 20
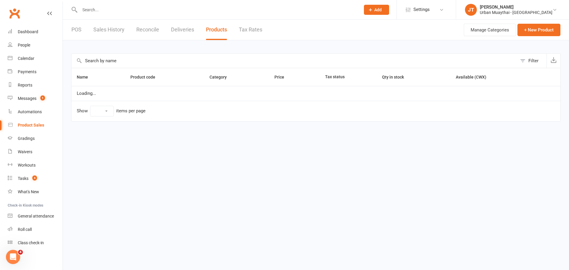
select select "100"
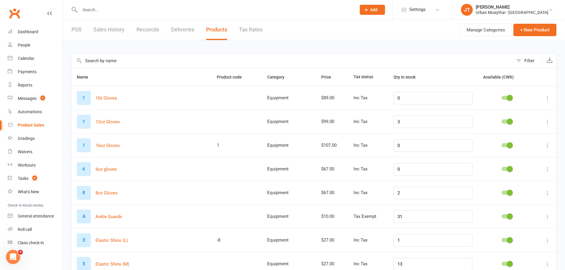
click at [97, 27] on link "Sales History" at bounding box center [108, 30] width 31 height 20
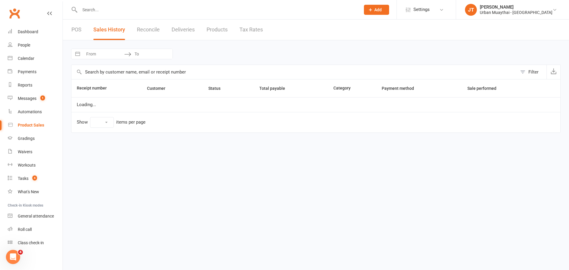
select select "50"
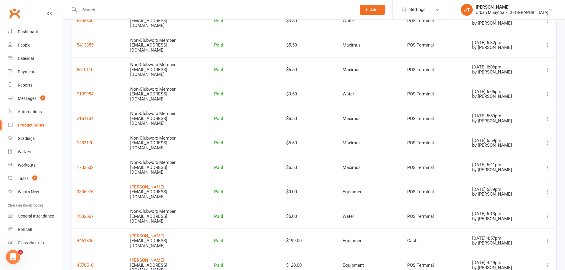
scroll to position [59, 0]
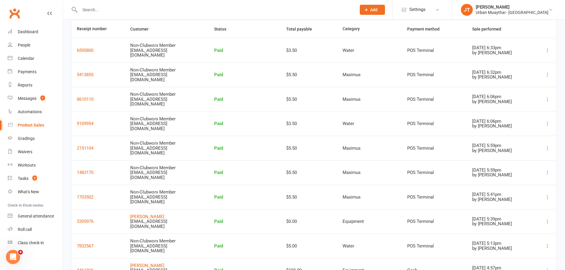
click at [157, 12] on input "text" at bounding box center [215, 10] width 274 height 8
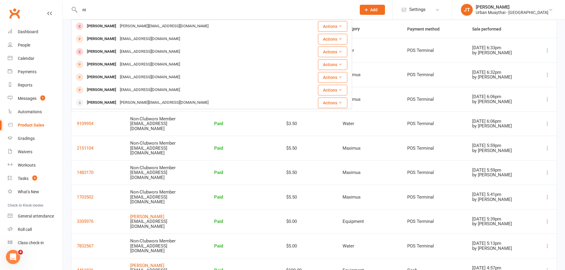
type input "n"
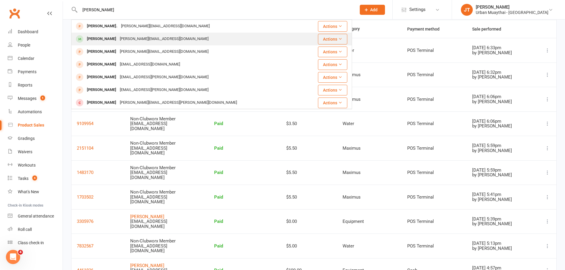
type input "curtis walker"
click at [123, 39] on div "curtis.w.s@hotmail.com" at bounding box center [164, 39] width 92 height 9
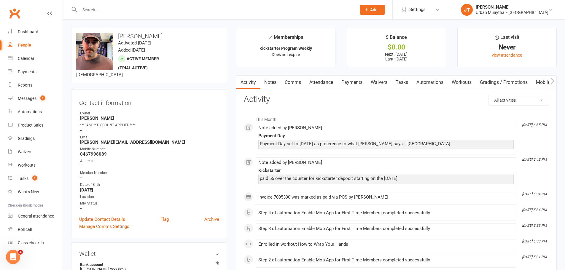
click at [346, 81] on link "Payments" at bounding box center [351, 83] width 29 height 14
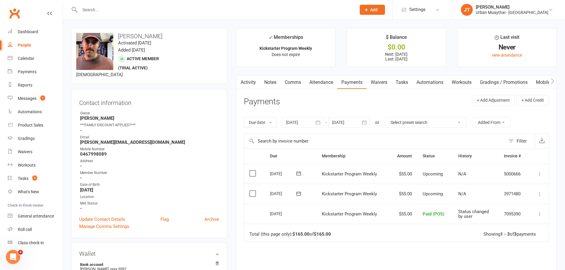
click at [124, 11] on input "text" at bounding box center [215, 10] width 274 height 8
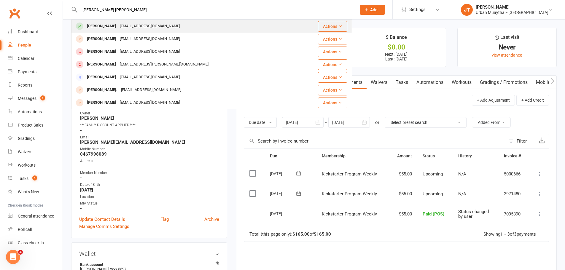
type input "[PERSON_NAME] [PERSON_NAME]"
click at [124, 25] on div "[EMAIL_ADDRESS][DOMAIN_NAME]" at bounding box center [150, 26] width 64 height 9
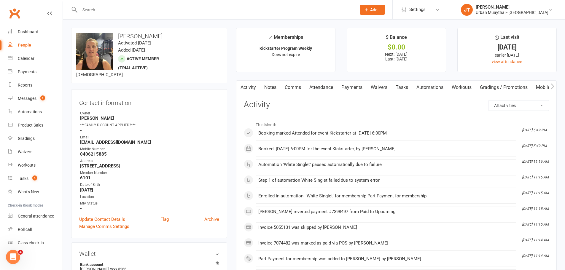
click at [356, 87] on link "Payments" at bounding box center [351, 88] width 29 height 14
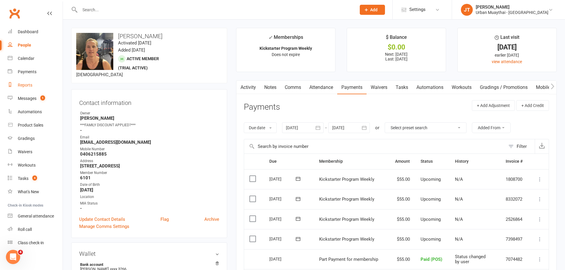
click at [29, 85] on div "Reports" at bounding box center [25, 85] width 15 height 5
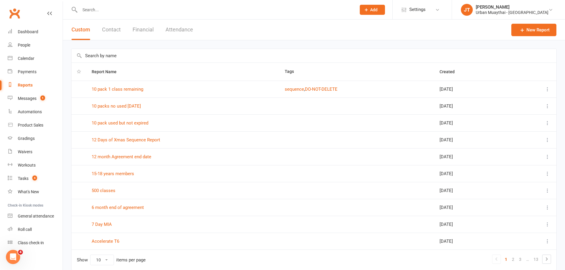
click at [151, 30] on button "Financial" at bounding box center [142, 30] width 21 height 20
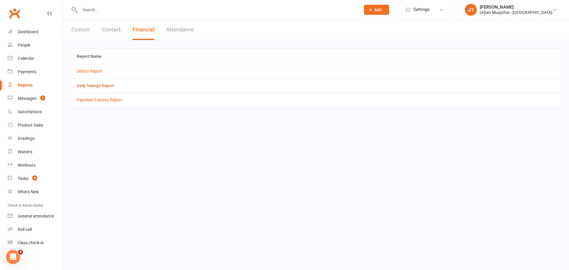
click at [106, 84] on link "Daily Takings Report" at bounding box center [95, 85] width 37 height 5
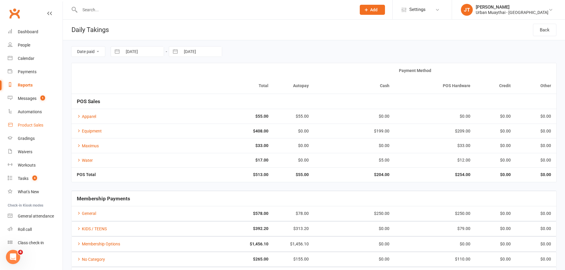
click at [28, 121] on link "Product Sales" at bounding box center [35, 125] width 55 height 13
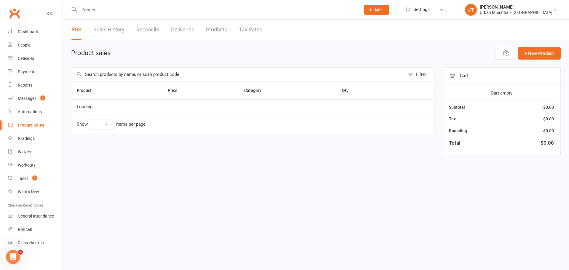
select select "10"
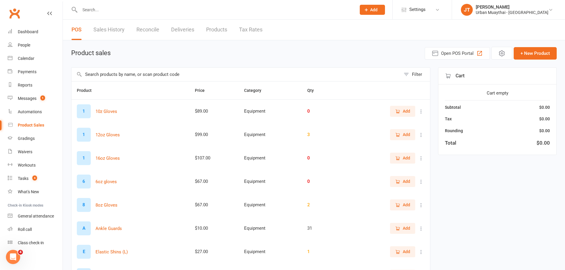
click at [249, 25] on link "Tax Rates" at bounding box center [250, 30] width 23 height 20
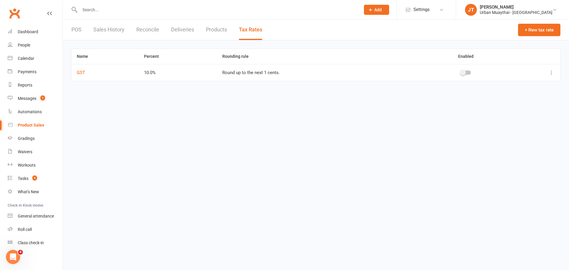
click at [121, 26] on link "Sales History" at bounding box center [108, 30] width 31 height 20
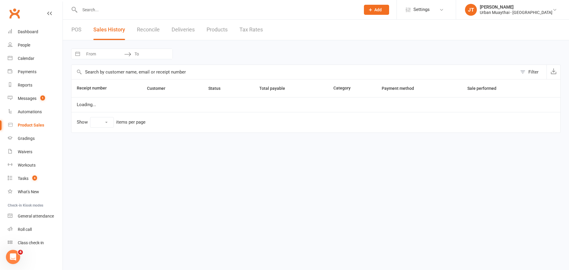
select select "50"
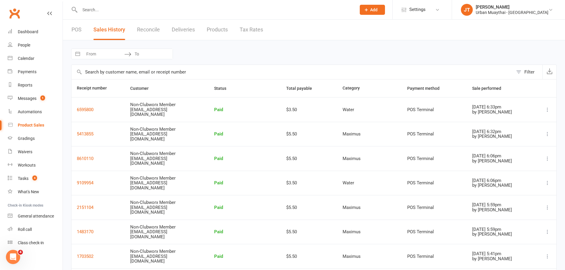
click at [101, 55] on input "From" at bounding box center [103, 54] width 41 height 10
select select "7"
select select "2025"
select select "8"
select select "2025"
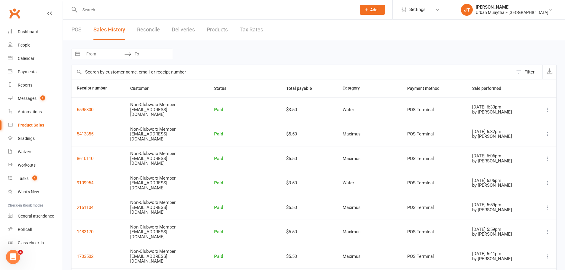
select select "9"
select select "2025"
select select "10"
select select "2025"
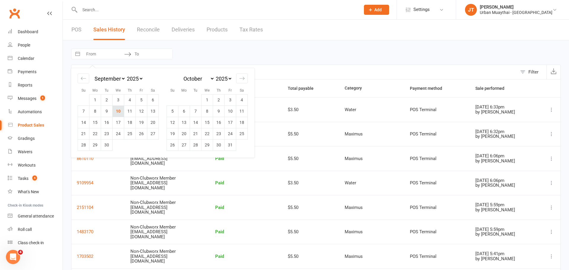
click at [120, 112] on td "10" at bounding box center [119, 111] width 12 height 11
type input "[DATE]"
click at [0, 0] on div "Loading" at bounding box center [0, 0] width 0 height 0
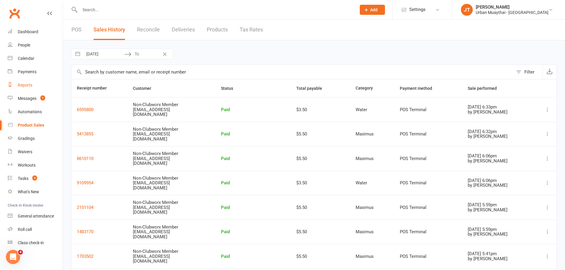
click at [33, 81] on link "Reports" at bounding box center [35, 85] width 55 height 13
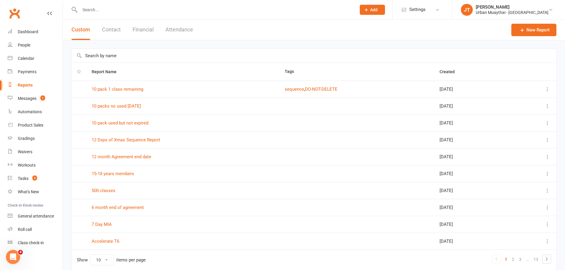
click at [140, 30] on button "Financial" at bounding box center [142, 30] width 21 height 20
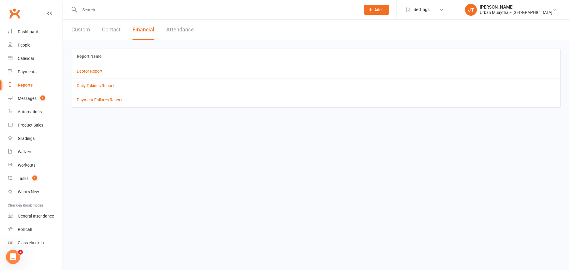
click at [66, 35] on div "Custom Contact Financial Attendance" at bounding box center [133, 30] width 140 height 20
click at [72, 29] on button "Custom" at bounding box center [80, 30] width 19 height 20
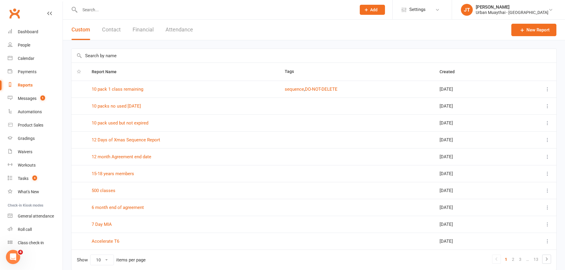
click at [149, 55] on input "text" at bounding box center [313, 56] width 485 height 14
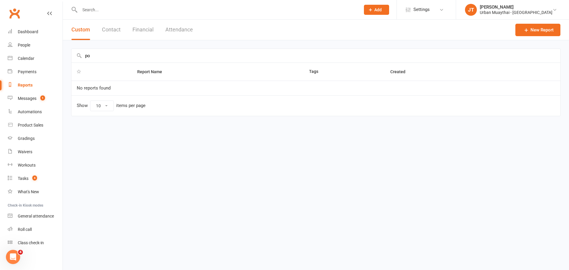
type input "p"
type input "e"
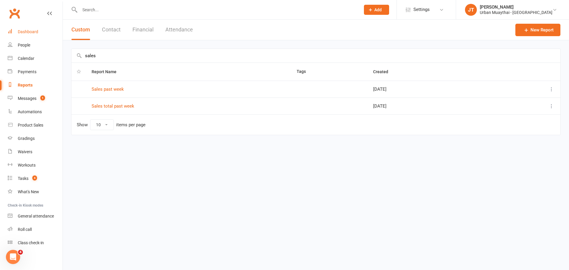
type input "sales"
click at [32, 35] on link "Dashboard" at bounding box center [35, 31] width 55 height 13
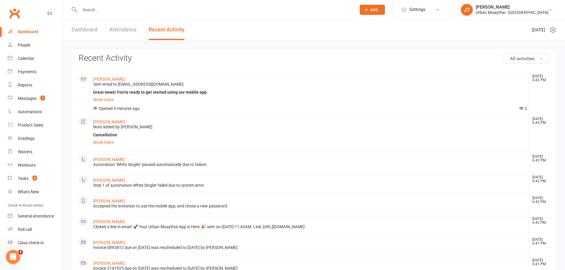
click at [530, 56] on span "All activities" at bounding box center [522, 58] width 25 height 5
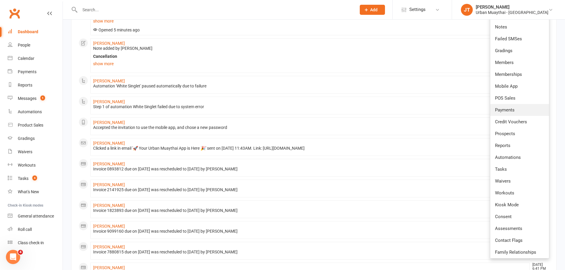
scroll to position [89, 0]
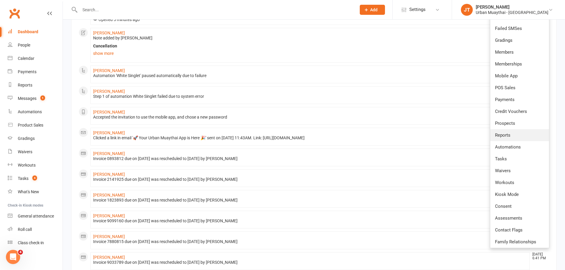
click at [507, 136] on span "Reports" at bounding box center [502, 134] width 15 height 5
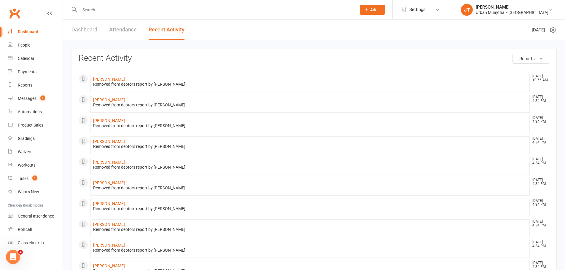
click at [525, 57] on span "Reports" at bounding box center [526, 58] width 15 height 5
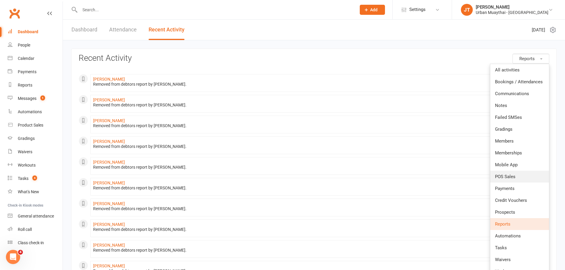
click at [508, 179] on span "POS Sales" at bounding box center [505, 176] width 20 height 5
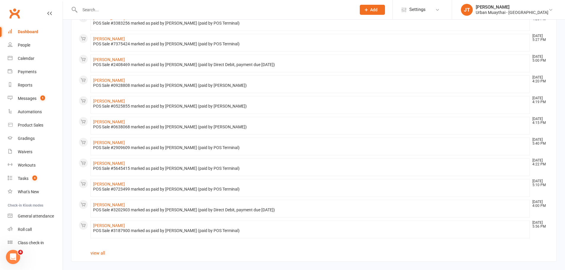
scroll to position [248, 0]
click at [117, 143] on link "Melissa Walsh" at bounding box center [109, 142] width 32 height 5
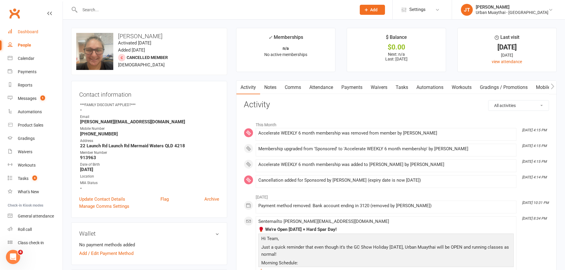
click at [36, 37] on link "Dashboard" at bounding box center [35, 31] width 55 height 13
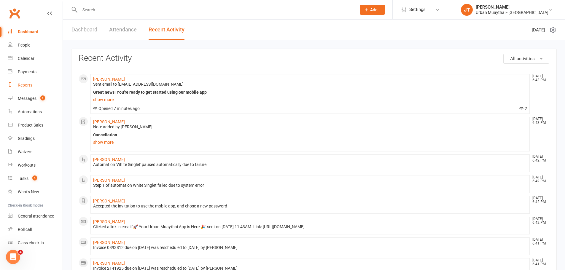
click at [30, 88] on link "Reports" at bounding box center [35, 85] width 55 height 13
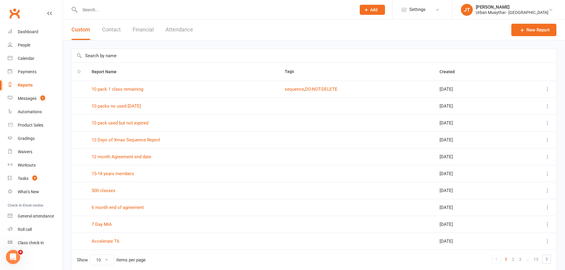
click at [152, 30] on button "Financial" at bounding box center [142, 30] width 21 height 20
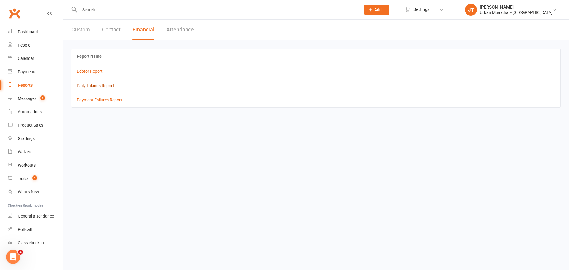
click at [104, 84] on link "Daily Takings Report" at bounding box center [95, 85] width 37 height 5
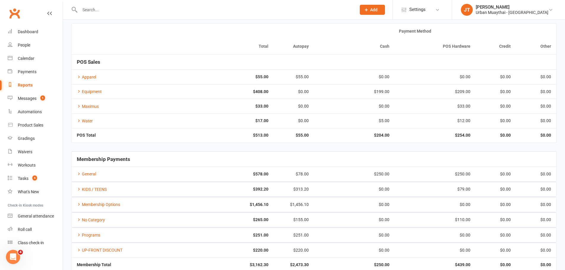
scroll to position [74, 0]
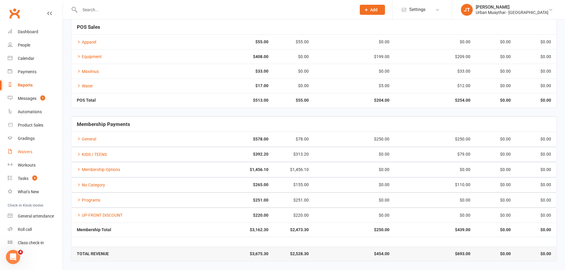
click at [22, 151] on div "Waivers" at bounding box center [25, 151] width 15 height 5
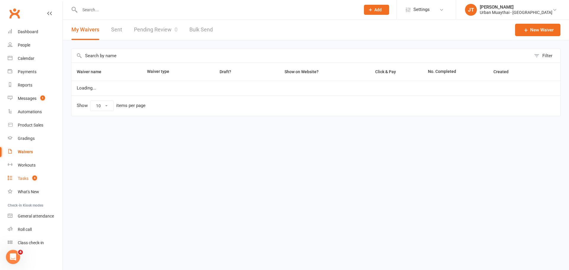
select select "100"
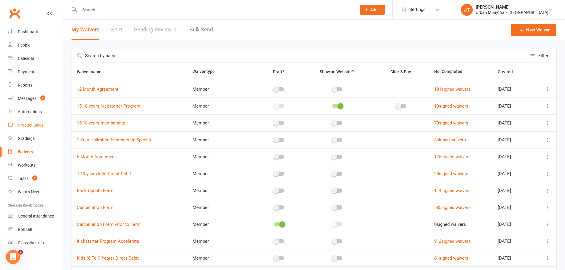
click at [32, 122] on link "Product Sales" at bounding box center [35, 125] width 55 height 13
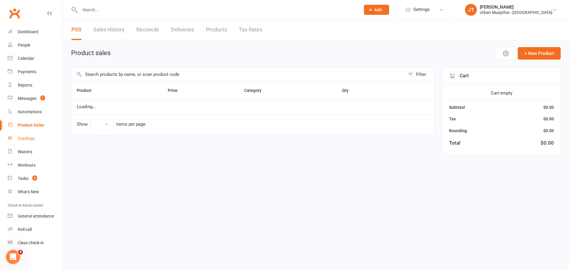
select select "10"
click at [98, 71] on input "text" at bounding box center [235, 75] width 329 height 14
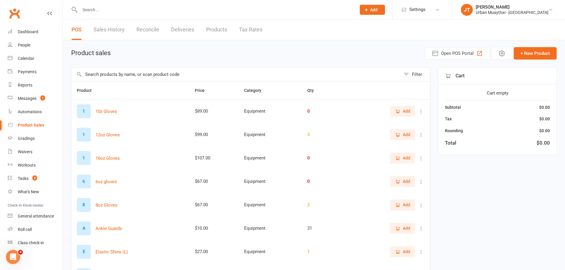
click at [112, 29] on link "Sales History" at bounding box center [108, 30] width 31 height 20
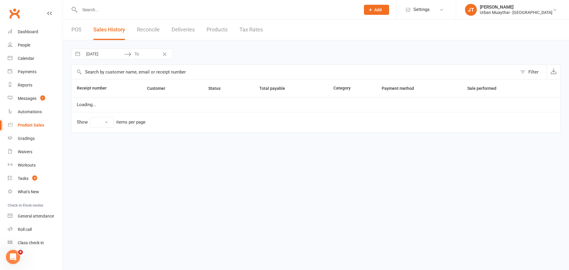
select select "50"
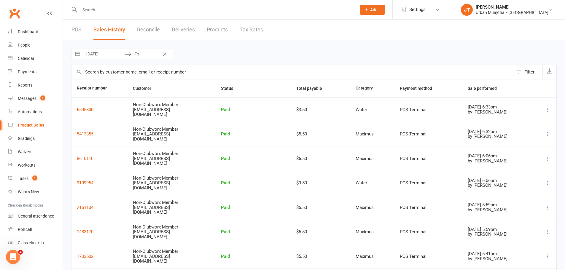
click at [78, 30] on link "POS" at bounding box center [76, 30] width 10 height 20
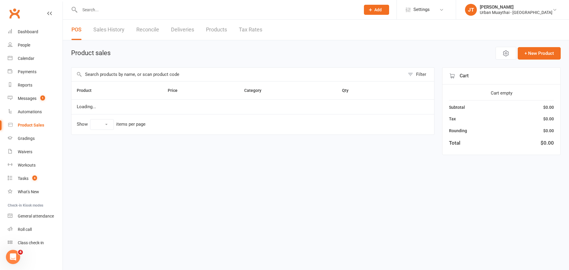
select select "10"
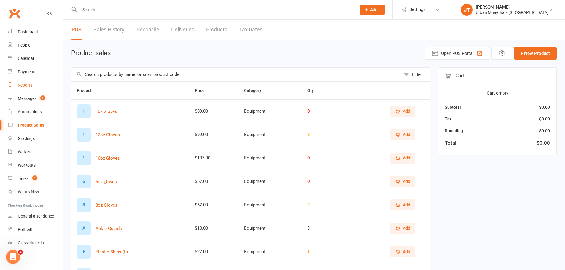
click at [36, 86] on link "Reports" at bounding box center [35, 85] width 55 height 13
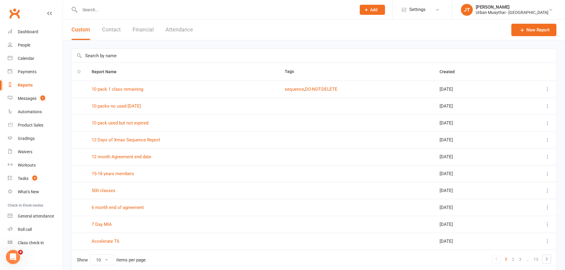
click at [146, 31] on button "Financial" at bounding box center [142, 30] width 21 height 20
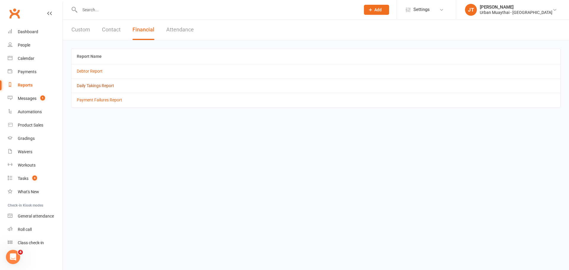
click at [94, 87] on link "Daily Takings Report" at bounding box center [95, 85] width 37 height 5
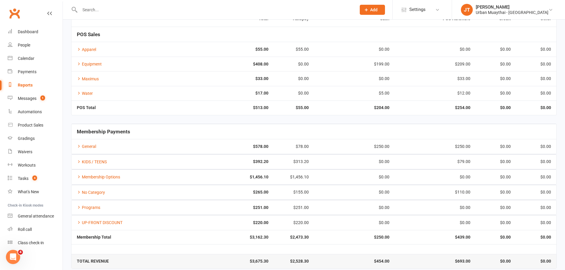
scroll to position [74, 0]
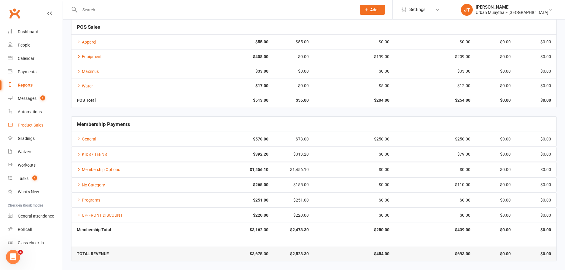
click at [25, 125] on div "Product Sales" at bounding box center [30, 125] width 25 height 5
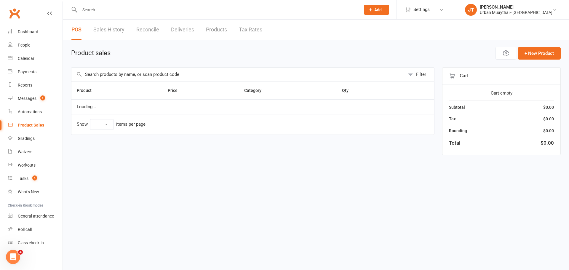
select select "10"
click at [149, 73] on input "text" at bounding box center [237, 75] width 333 height 14
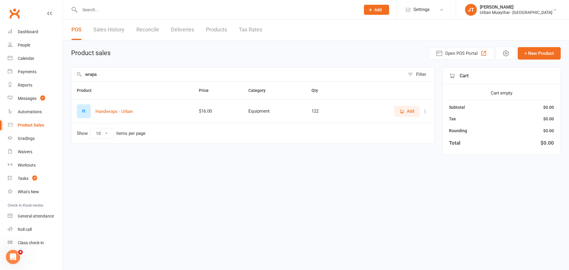
type input "wraps"
click at [407, 113] on span "Add" at bounding box center [410, 111] width 7 height 7
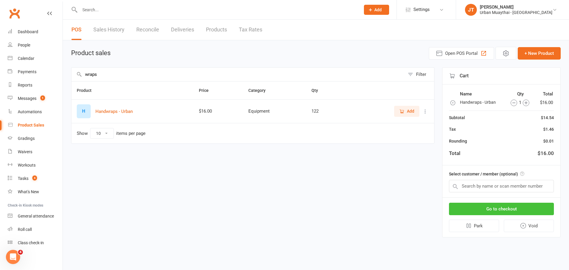
click at [507, 208] on button "Go to checkout" at bounding box center [501, 209] width 105 height 12
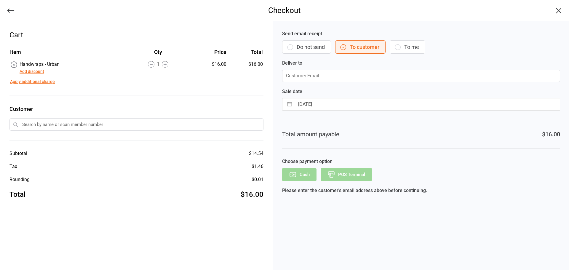
click at [321, 47] on button "Do not send" at bounding box center [306, 46] width 49 height 13
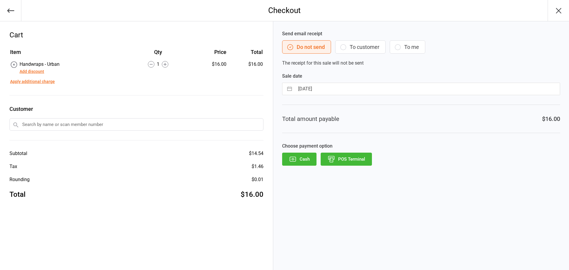
click at [349, 160] on button "POS Terminal" at bounding box center [346, 159] width 51 height 13
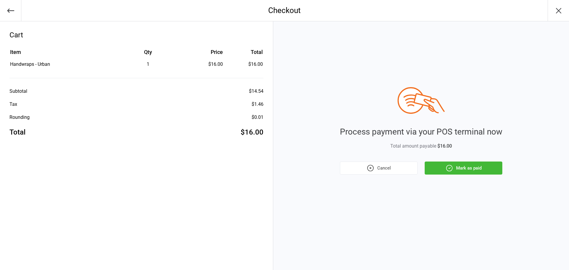
click at [453, 168] on button "Mark as paid" at bounding box center [464, 168] width 78 height 13
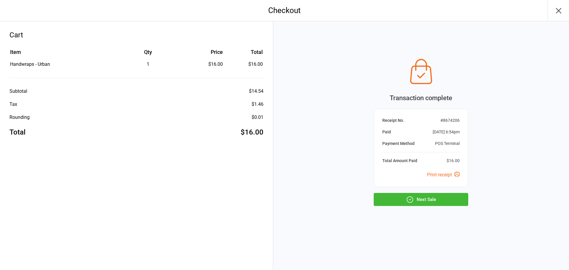
click at [452, 202] on button "Next Sale" at bounding box center [421, 199] width 95 height 13
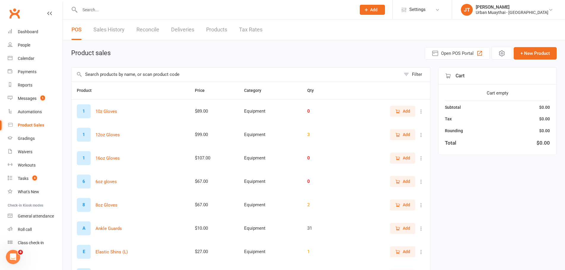
click at [143, 13] on input "text" at bounding box center [215, 10] width 274 height 8
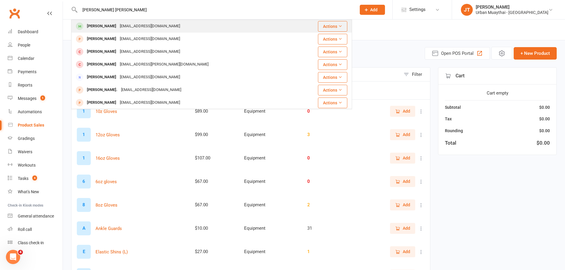
type input "[PERSON_NAME] [PERSON_NAME]"
click at [118, 26] on div "[EMAIL_ADDRESS][DOMAIN_NAME]" at bounding box center [150, 26] width 64 height 9
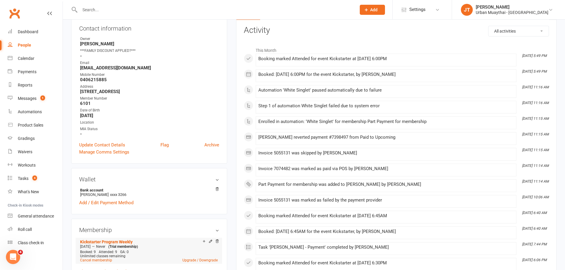
scroll to position [178, 0]
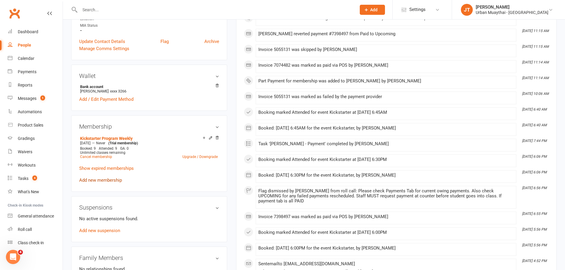
click at [103, 180] on link "Add new membership" at bounding box center [100, 180] width 43 height 5
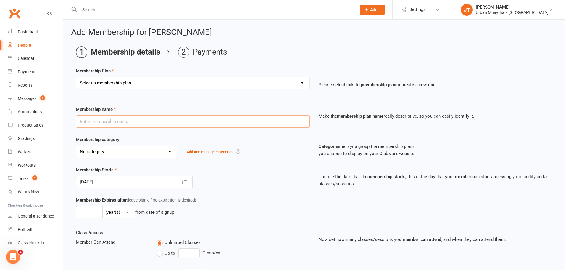
click at [154, 127] on input "text" at bounding box center [193, 121] width 234 height 12
type input "part"
click at [145, 80] on select "Select a membership plan Create new Membership Plan Kickstarter Deposit Acceler…" at bounding box center [192, 83] width 233 height 12
select select "18"
click at [76, 77] on select "Select a membership plan Create new Membership Plan Kickstarter Deposit Acceler…" at bounding box center [192, 83] width 233 height 12
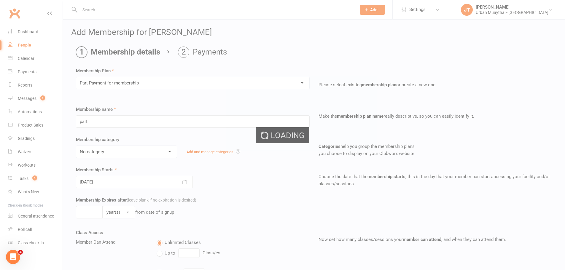
type input "Part Payment for membership"
select select "12"
type input "1"
